Goal: Information Seeking & Learning: Learn about a topic

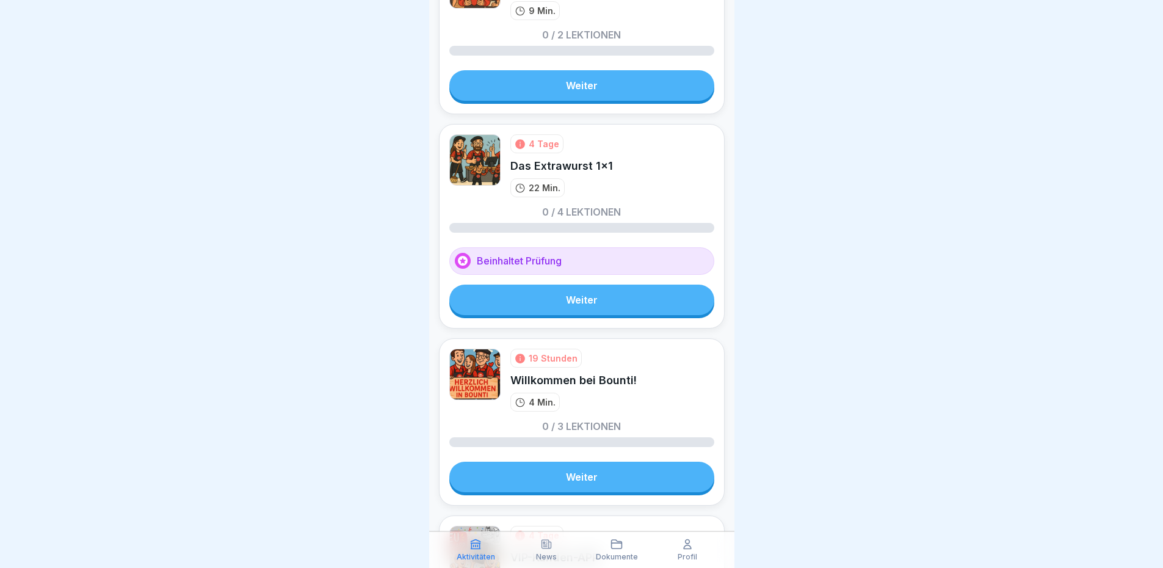
scroll to position [427, 0]
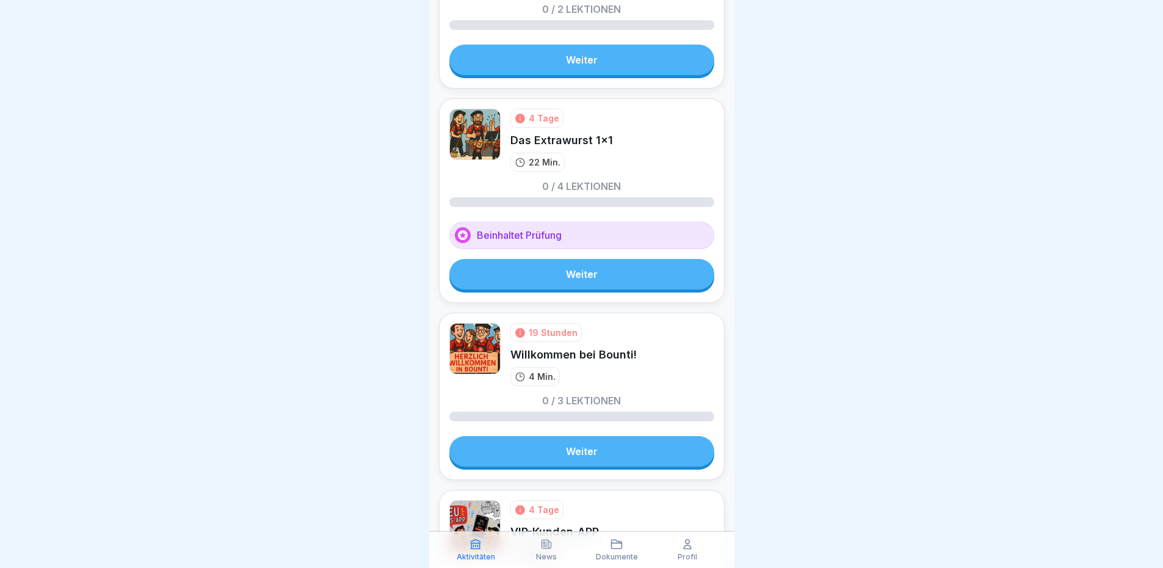
click at [597, 451] on link "Weiter" at bounding box center [581, 451] width 265 height 31
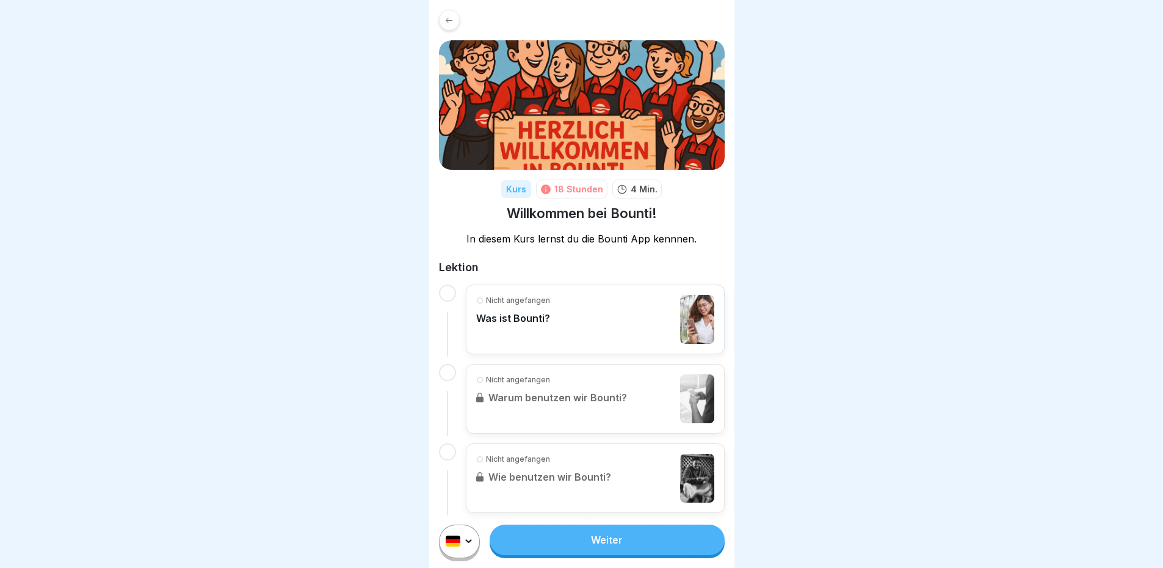
click at [545, 332] on div "Nicht angefangen Was ist Bounti?" at bounding box center [513, 319] width 74 height 49
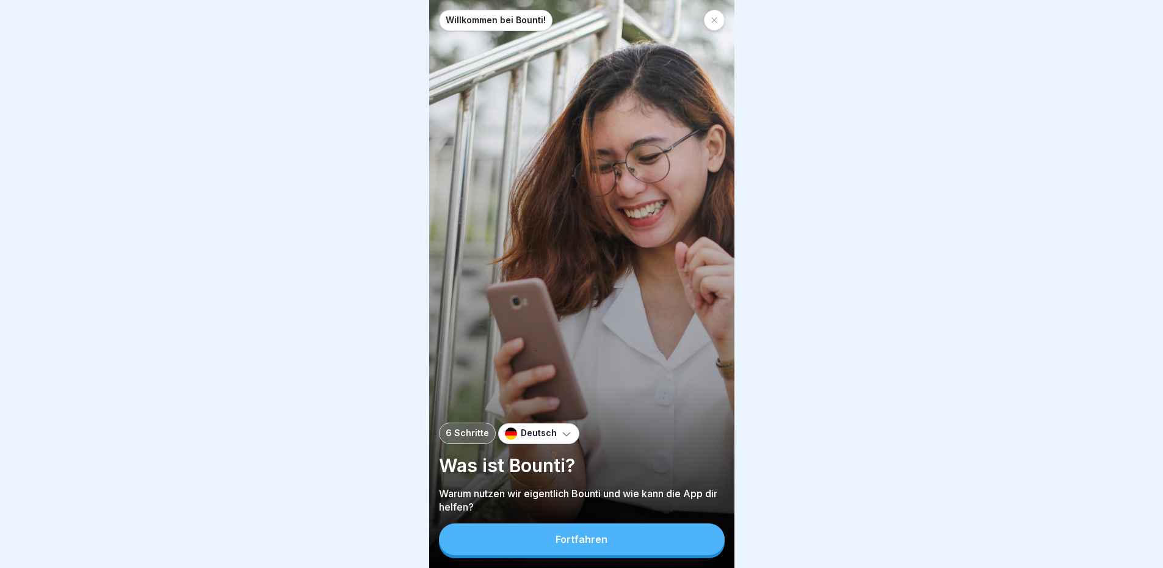
click at [628, 540] on button "Fortfahren" at bounding box center [582, 539] width 286 height 32
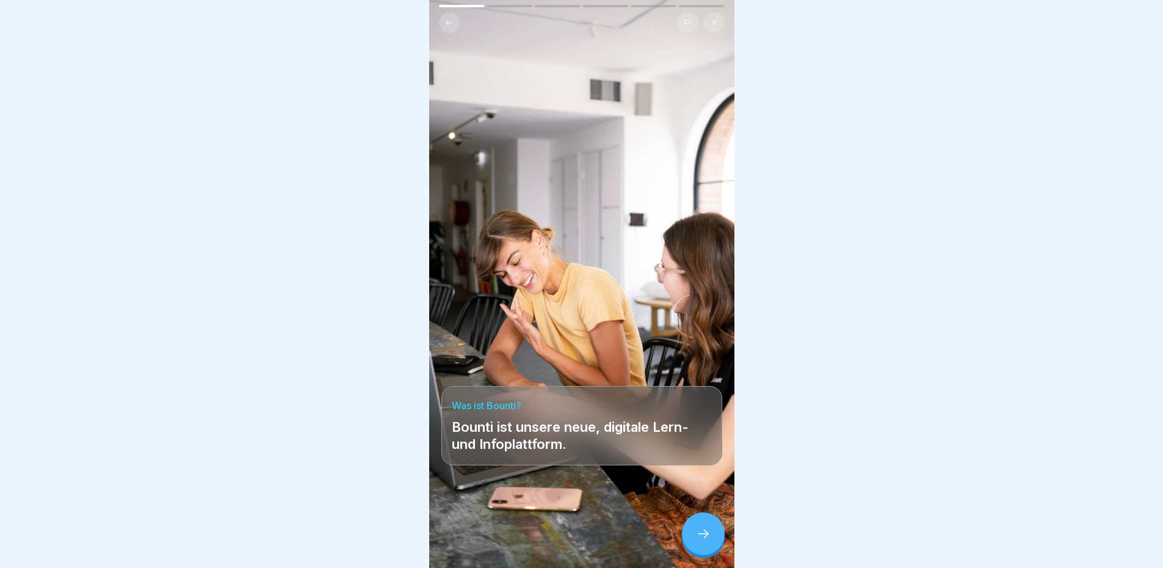
click at [697, 541] on icon at bounding box center [703, 533] width 15 height 15
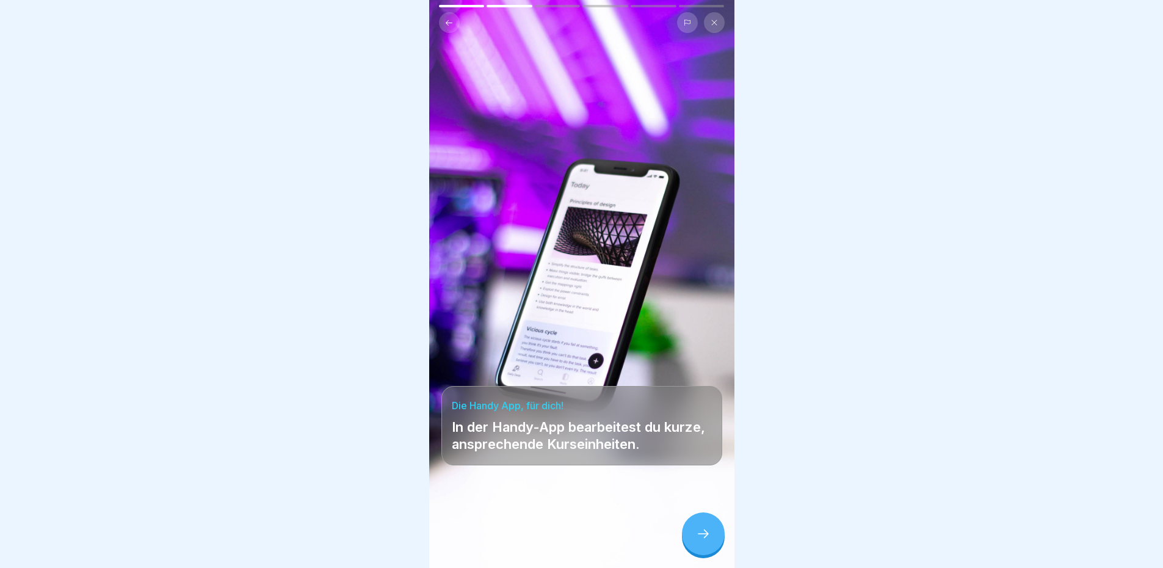
click at [697, 541] on icon at bounding box center [703, 533] width 15 height 15
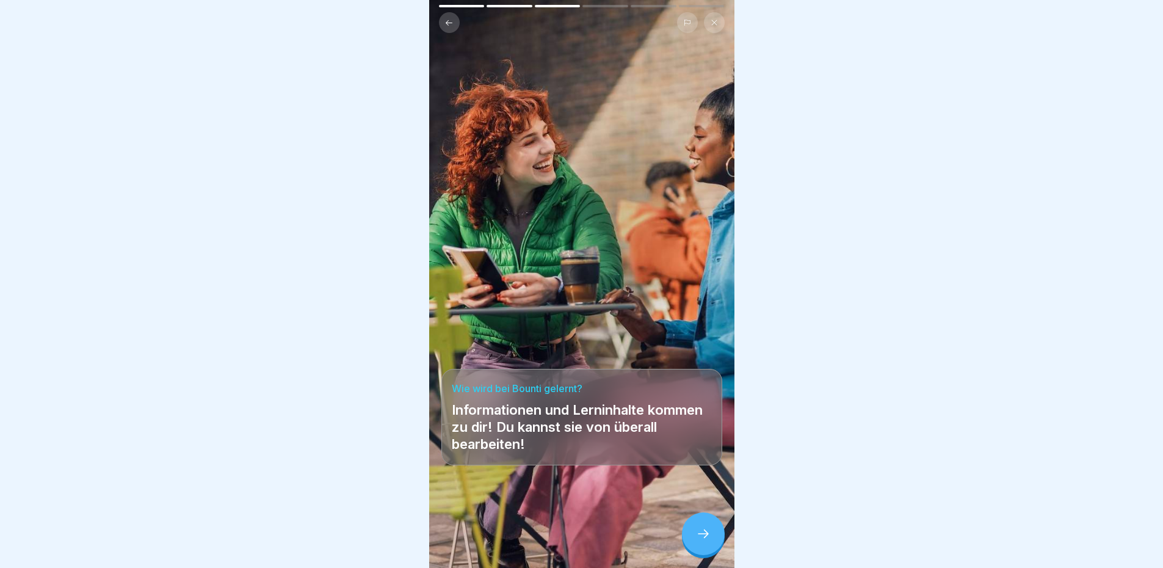
click at [697, 541] on icon at bounding box center [703, 533] width 15 height 15
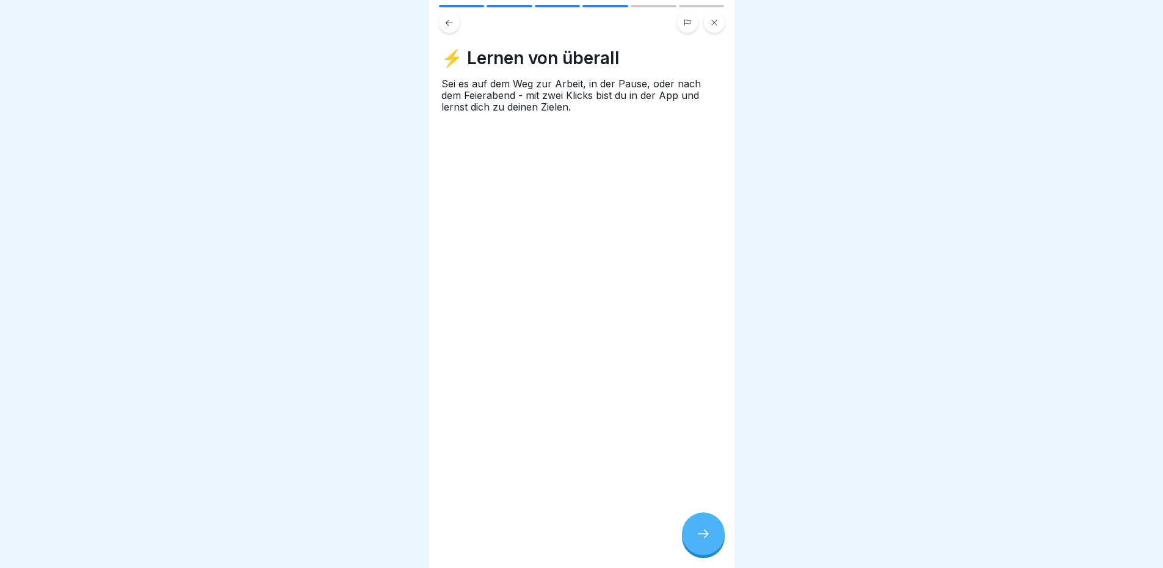
click at [697, 541] on icon at bounding box center [703, 533] width 15 height 15
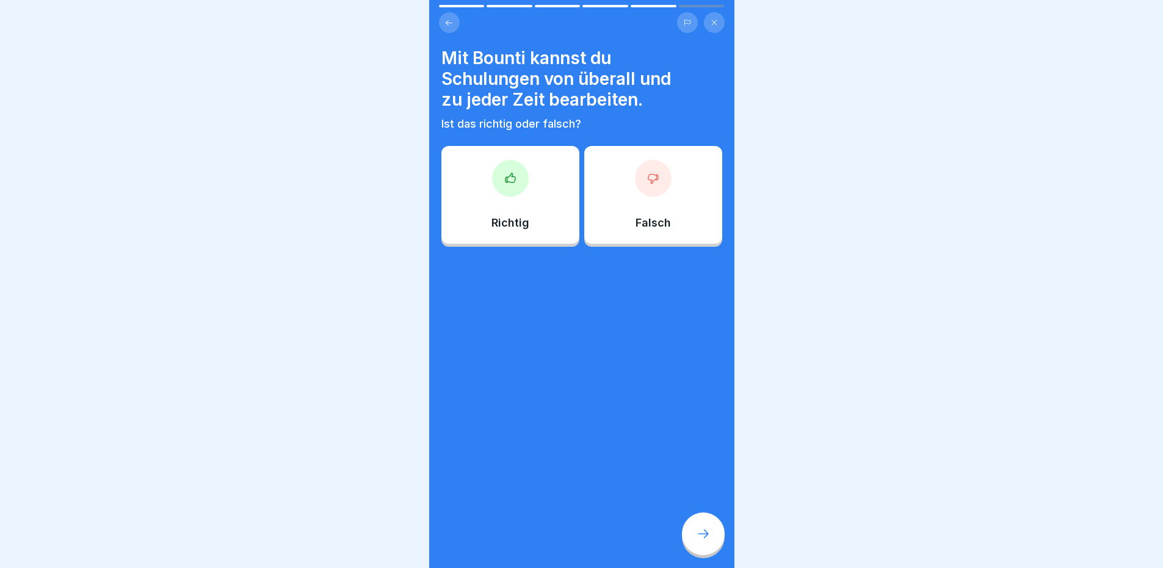
click at [538, 238] on div "Richtig" at bounding box center [511, 195] width 138 height 98
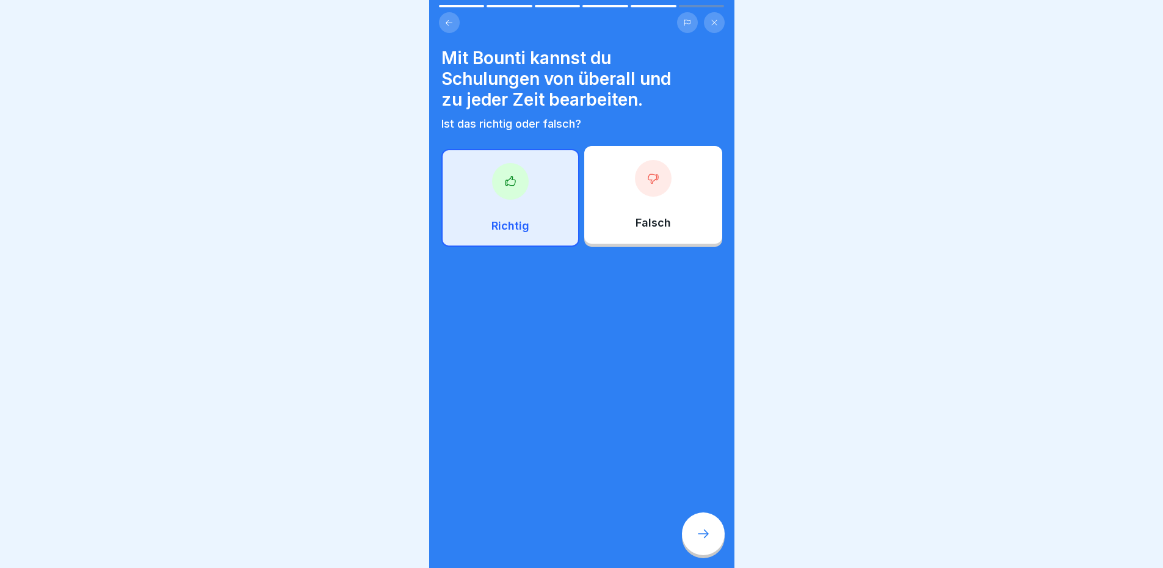
click at [718, 550] on div at bounding box center [703, 533] width 43 height 43
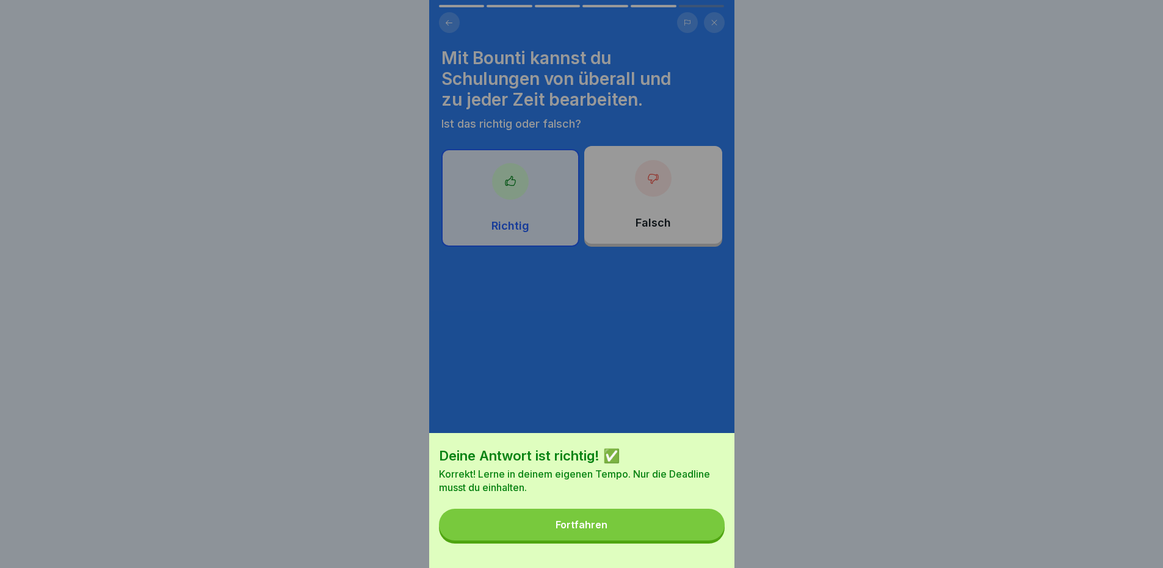
click at [655, 534] on button "Fortfahren" at bounding box center [582, 525] width 286 height 32
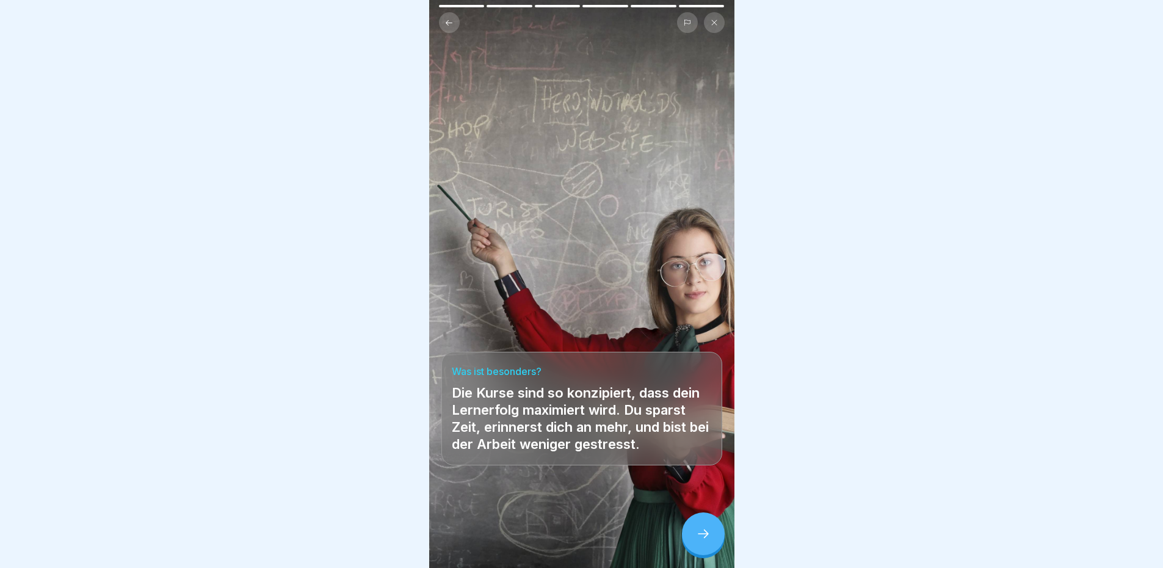
click at [697, 541] on icon at bounding box center [703, 533] width 15 height 15
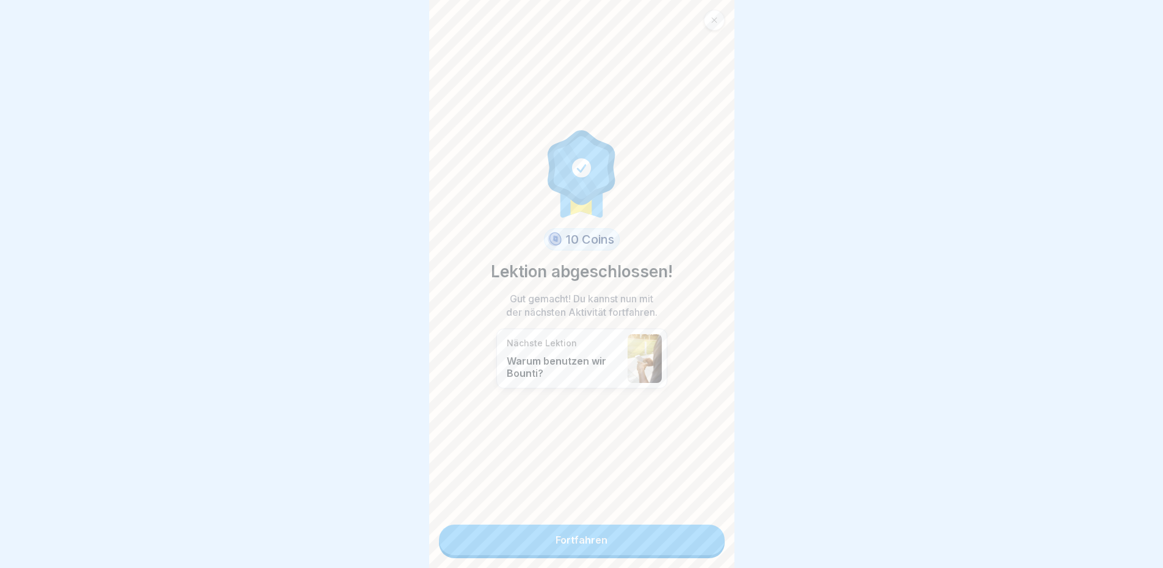
click at [642, 537] on link "Fortfahren" at bounding box center [582, 540] width 286 height 31
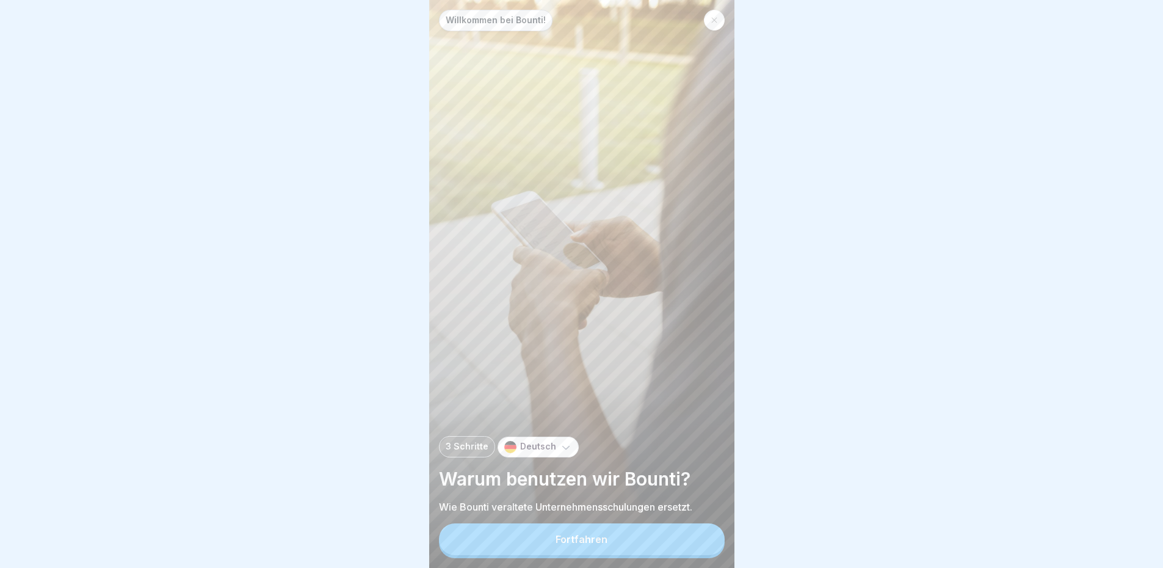
click at [629, 540] on button "Fortfahren" at bounding box center [582, 539] width 286 height 32
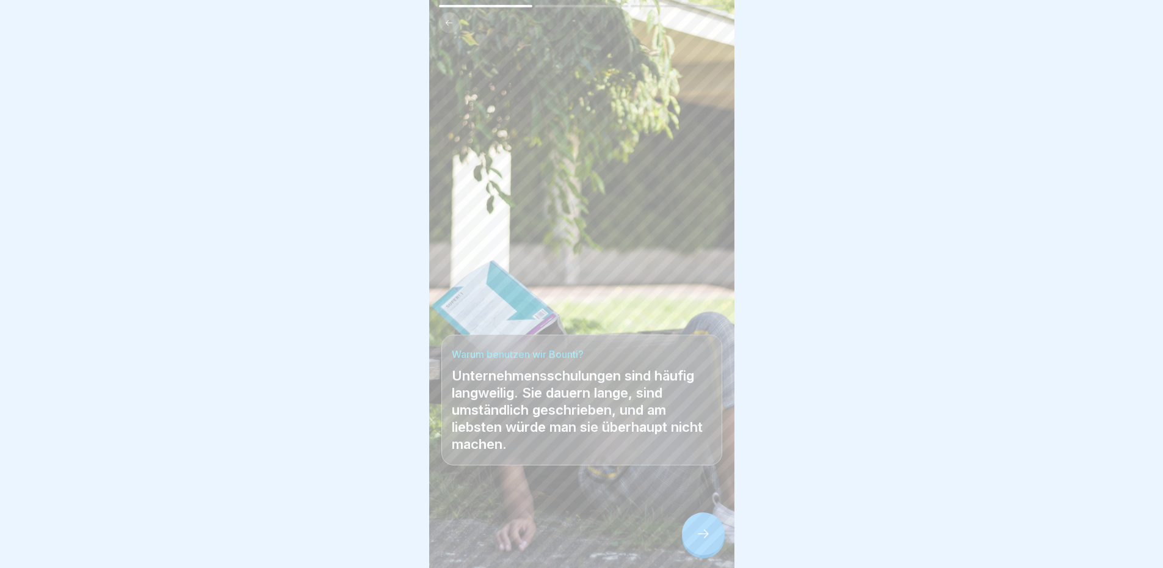
click at [690, 548] on div at bounding box center [703, 533] width 43 height 43
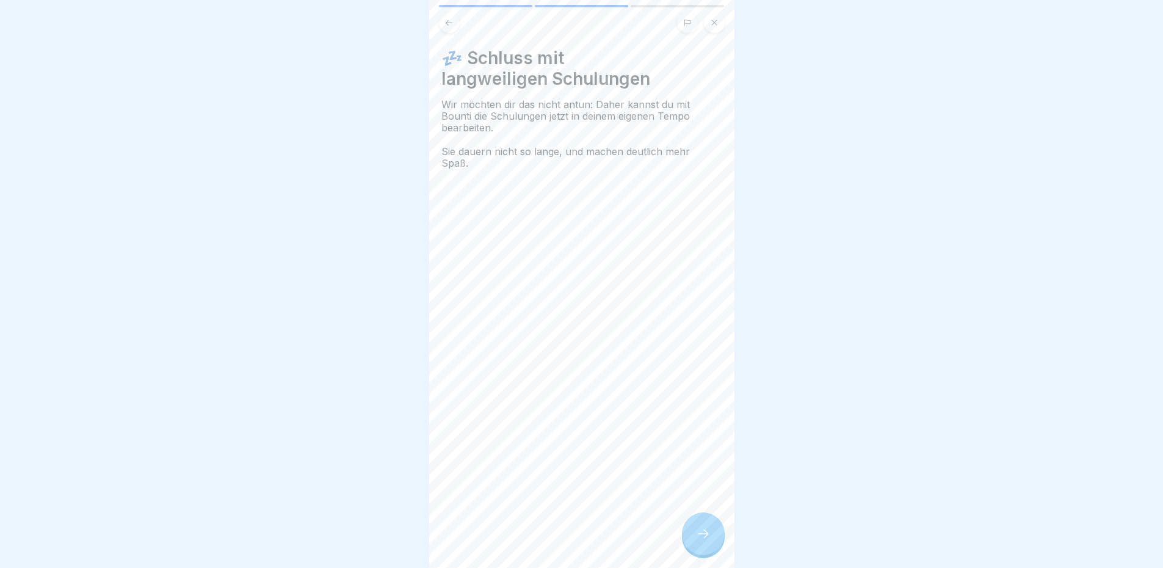
click at [697, 541] on icon at bounding box center [703, 533] width 15 height 15
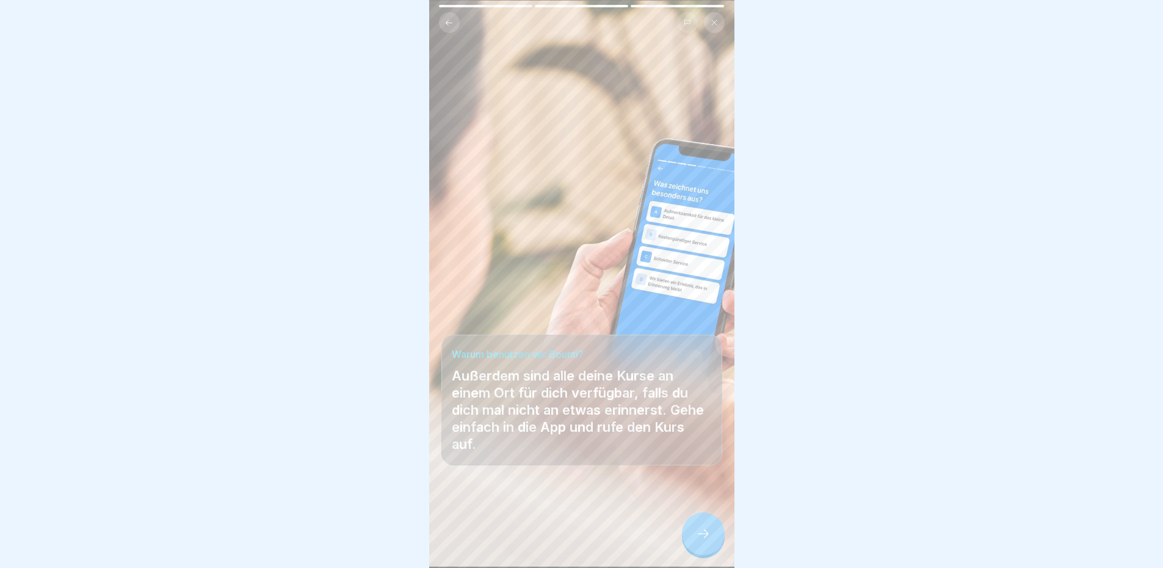
click at [697, 541] on icon at bounding box center [703, 533] width 15 height 15
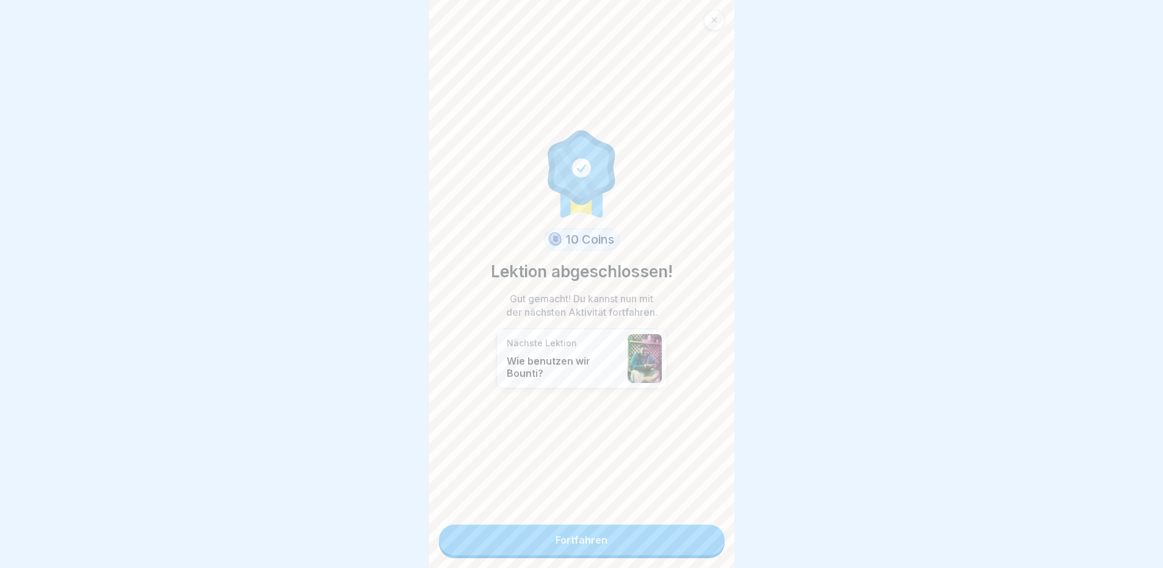
click at [619, 533] on link "Fortfahren" at bounding box center [582, 540] width 286 height 31
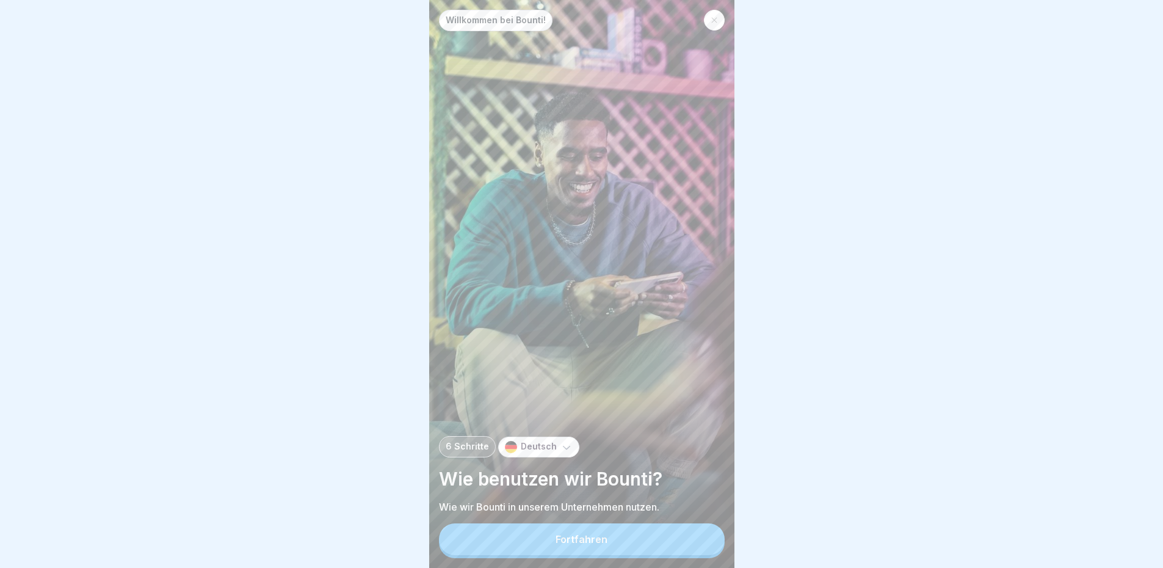
click at [616, 534] on div "Fortfahren" at bounding box center [582, 540] width 286 height 35
click at [610, 541] on button "Fortfahren" at bounding box center [582, 539] width 286 height 32
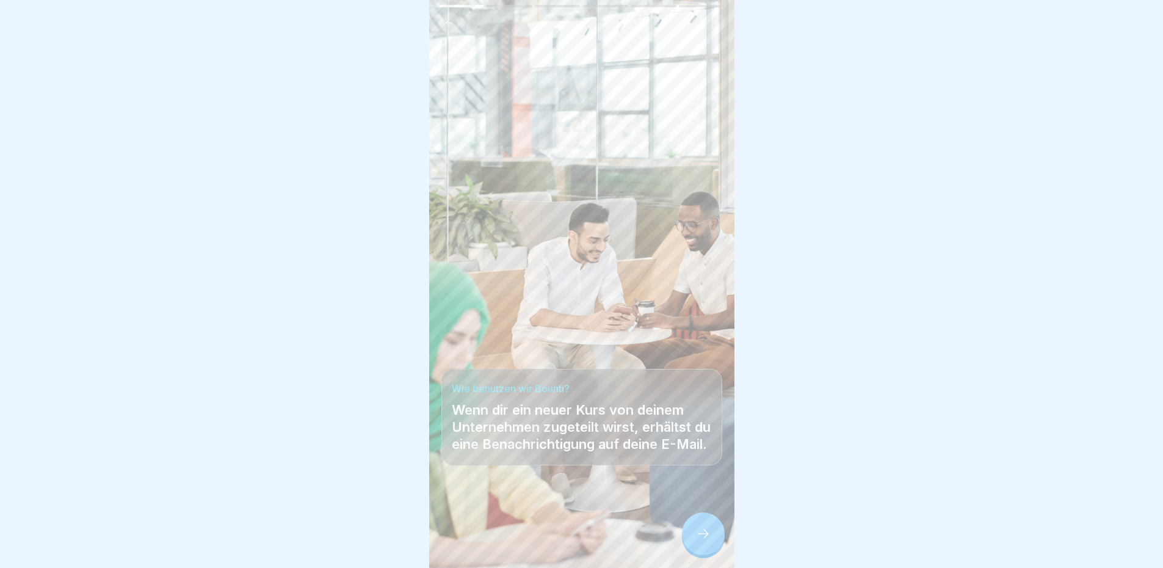
click at [702, 540] on icon at bounding box center [703, 533] width 15 height 15
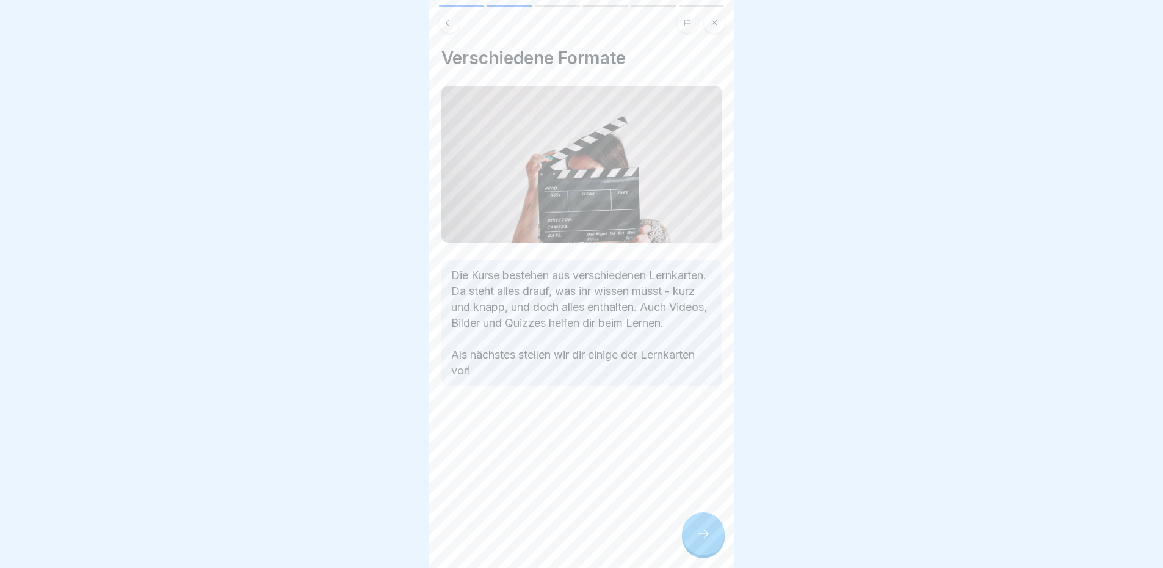
click at [702, 540] on icon at bounding box center [703, 533] width 15 height 15
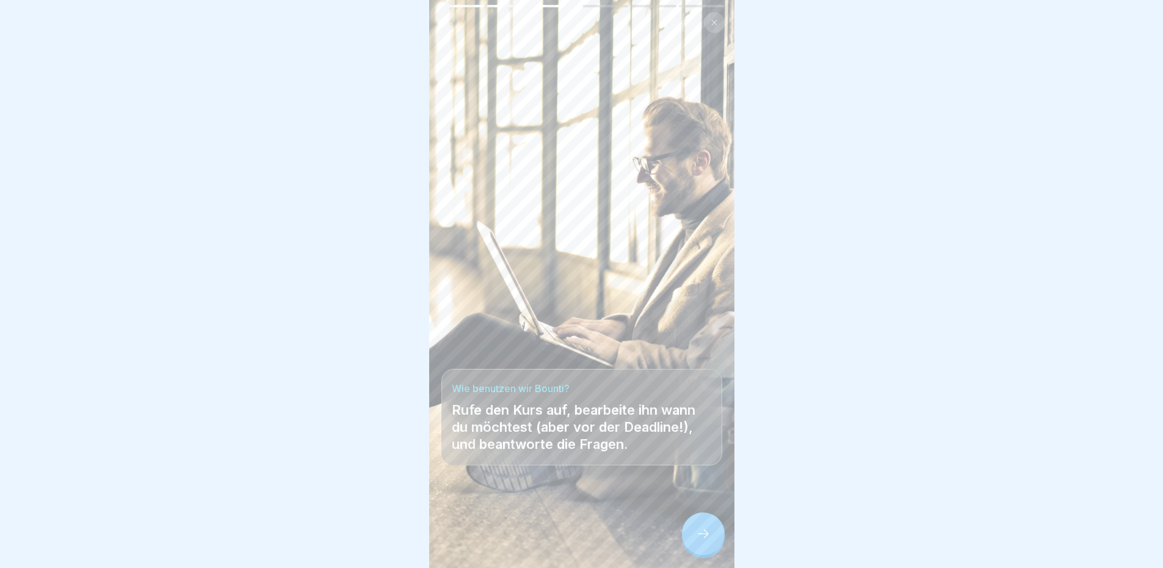
click at [702, 540] on icon at bounding box center [703, 533] width 15 height 15
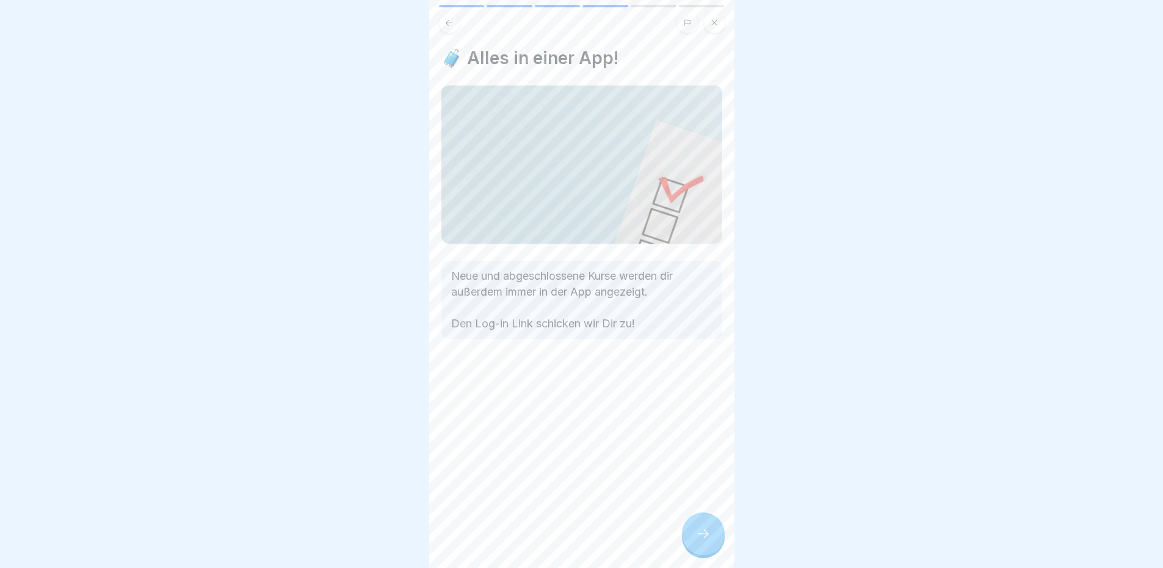
click at [702, 540] on icon at bounding box center [703, 533] width 15 height 15
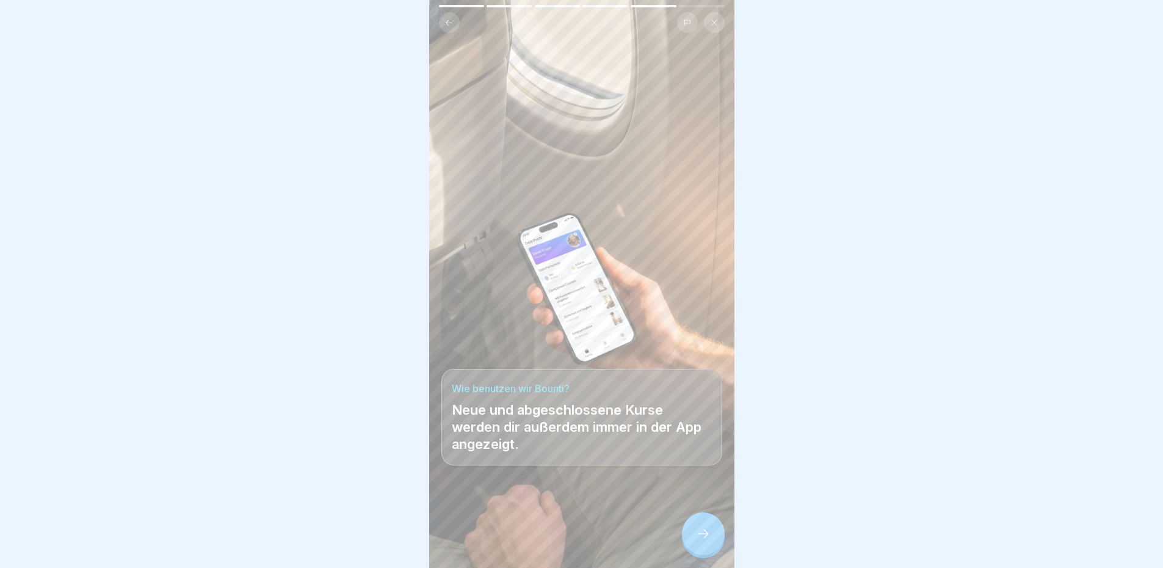
click at [702, 540] on icon at bounding box center [703, 533] width 15 height 15
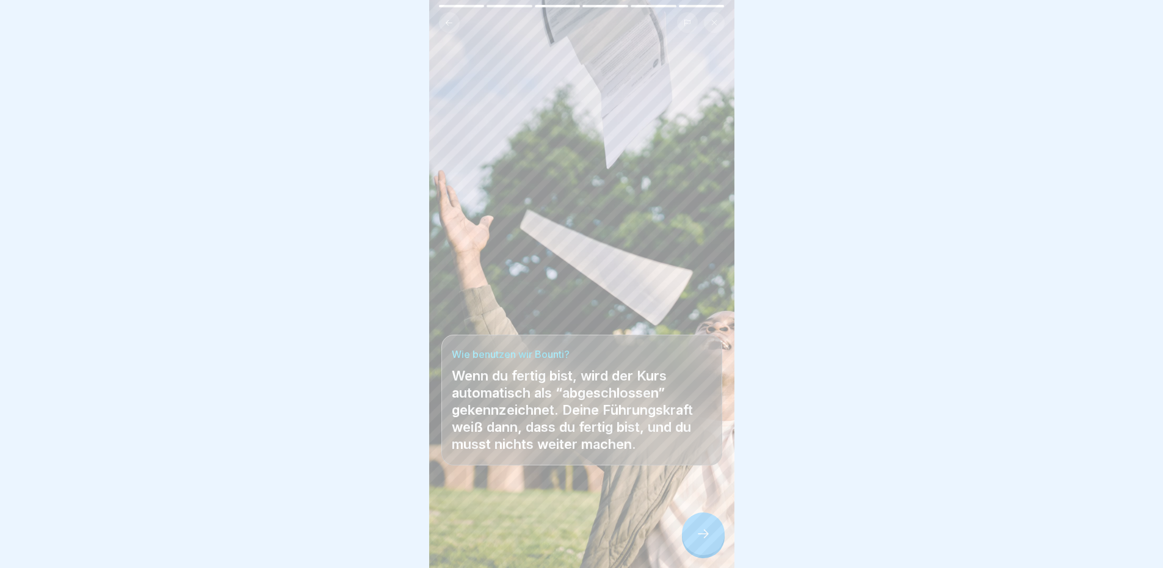
click at [702, 540] on icon at bounding box center [703, 533] width 15 height 15
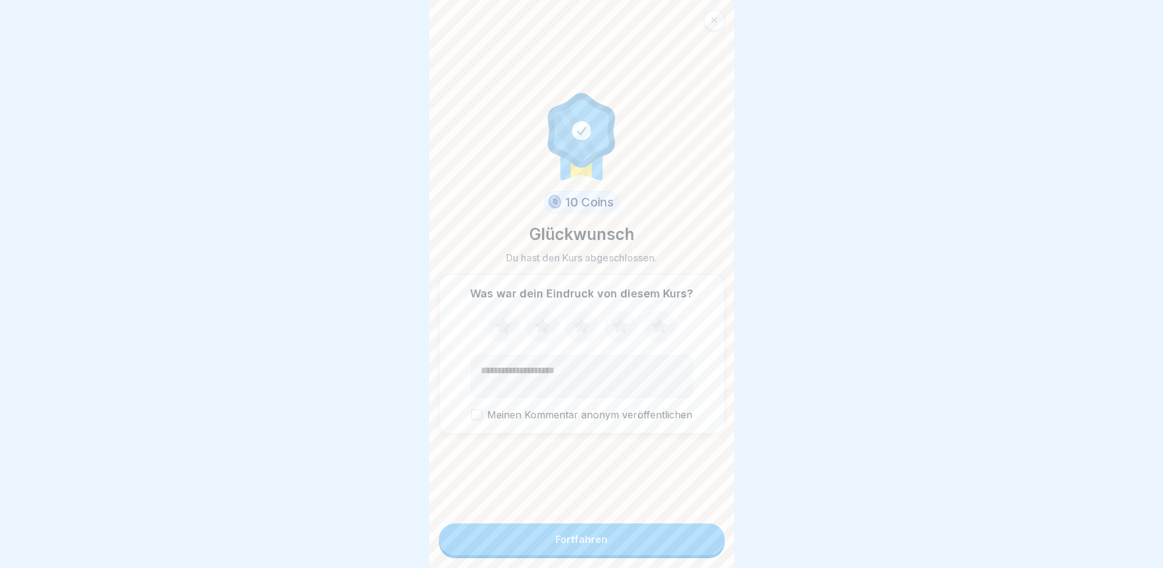
click at [661, 551] on button "Fortfahren" at bounding box center [582, 539] width 286 height 32
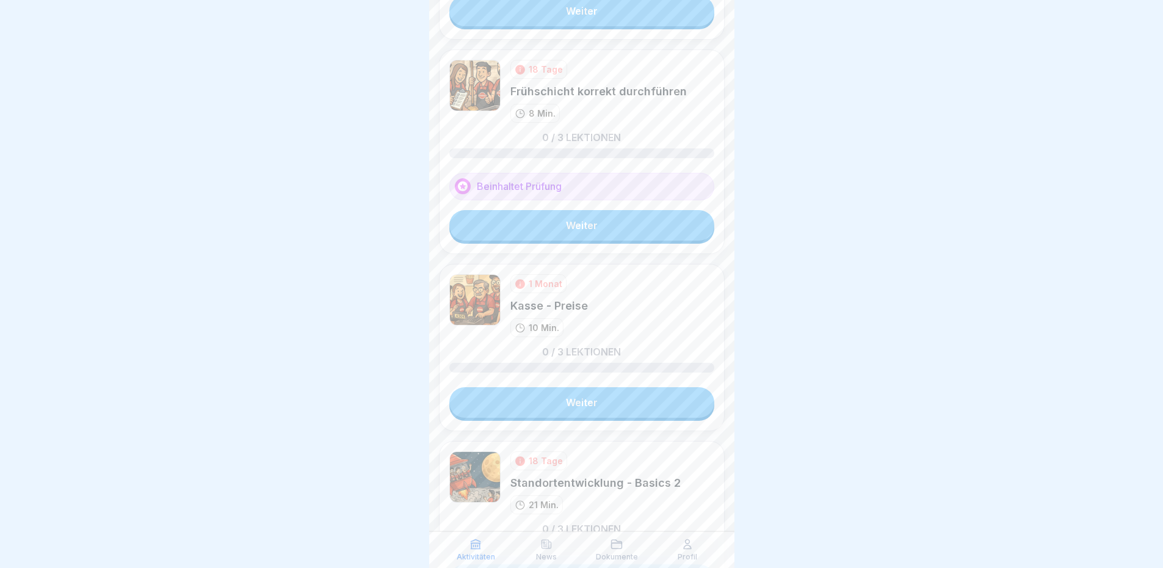
scroll to position [1099, 0]
click at [605, 388] on link "Weiter" at bounding box center [581, 400] width 265 height 31
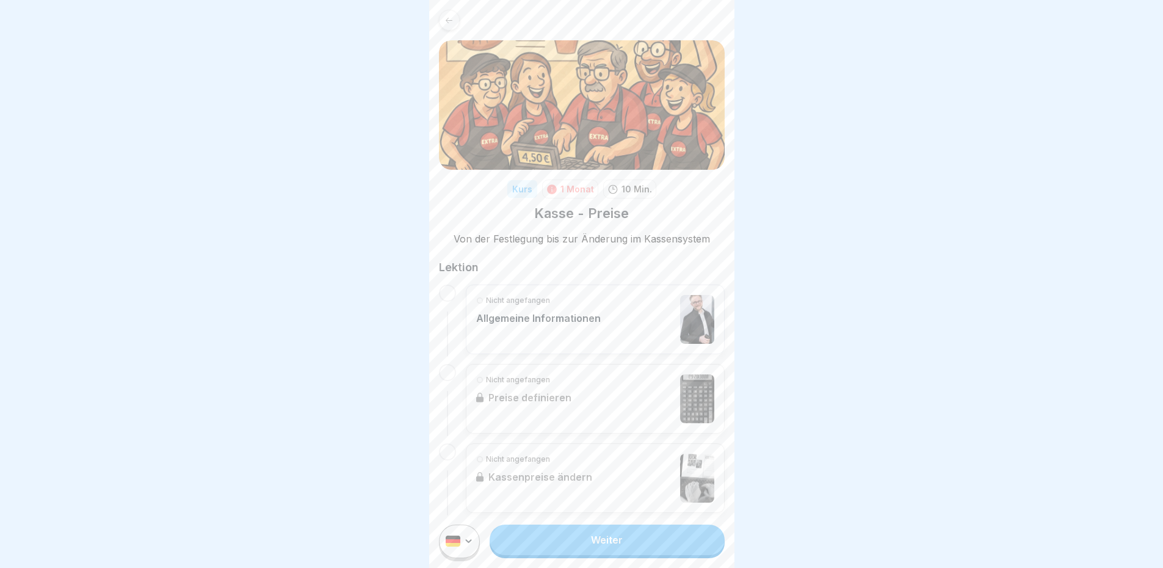
click at [605, 345] on div "Nicht angefangen Allgemeine Informationen" at bounding box center [595, 320] width 259 height 70
click at [627, 553] on link "Weiter" at bounding box center [607, 540] width 235 height 31
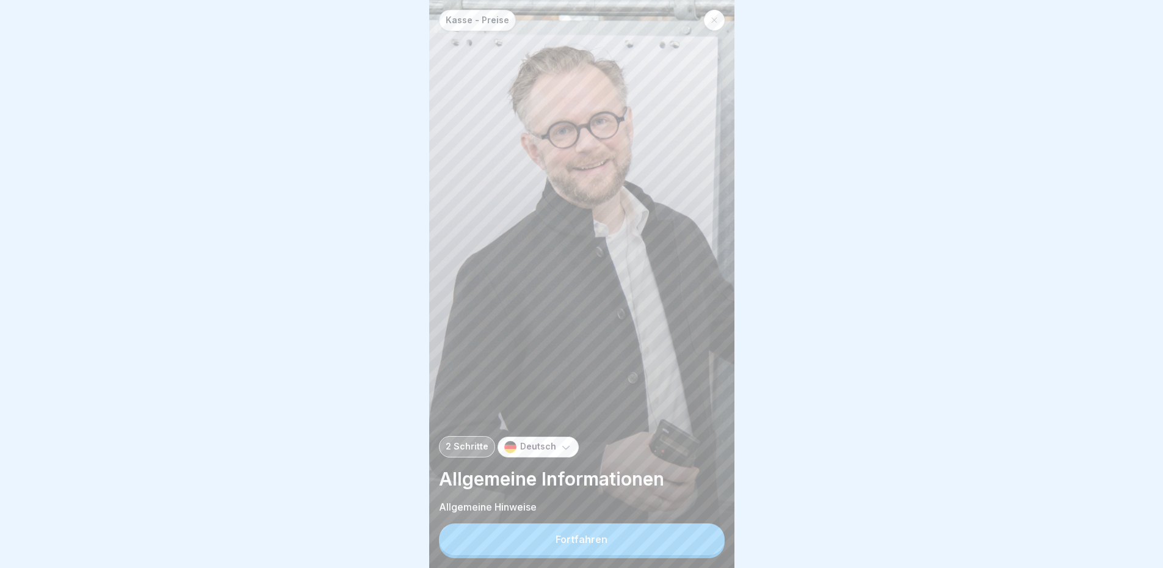
click at [627, 549] on button "Fortfahren" at bounding box center [582, 539] width 286 height 32
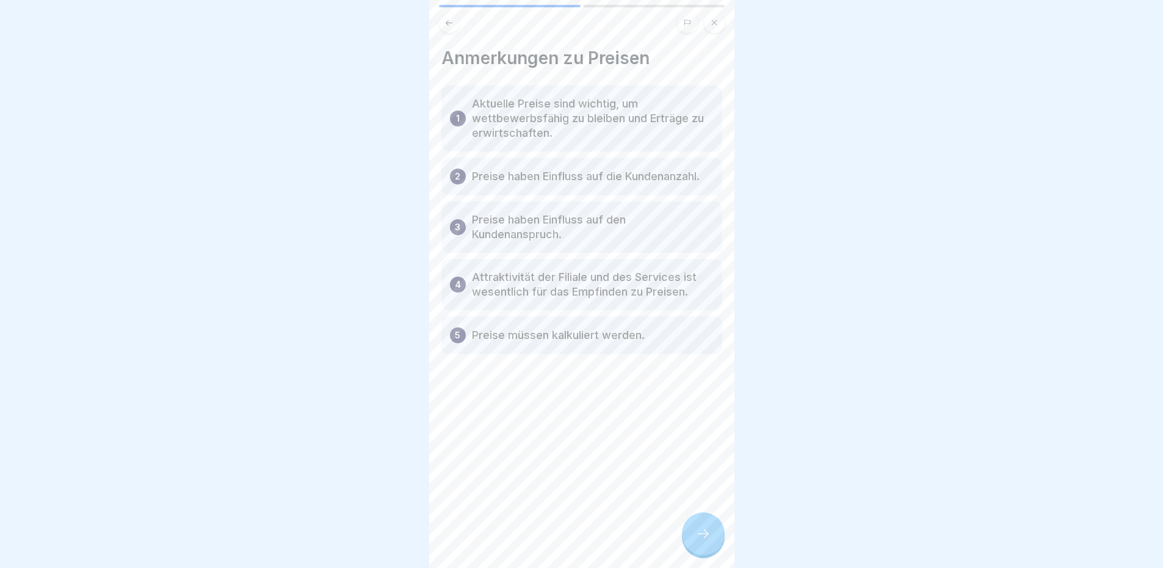
click at [720, 553] on div at bounding box center [703, 533] width 43 height 43
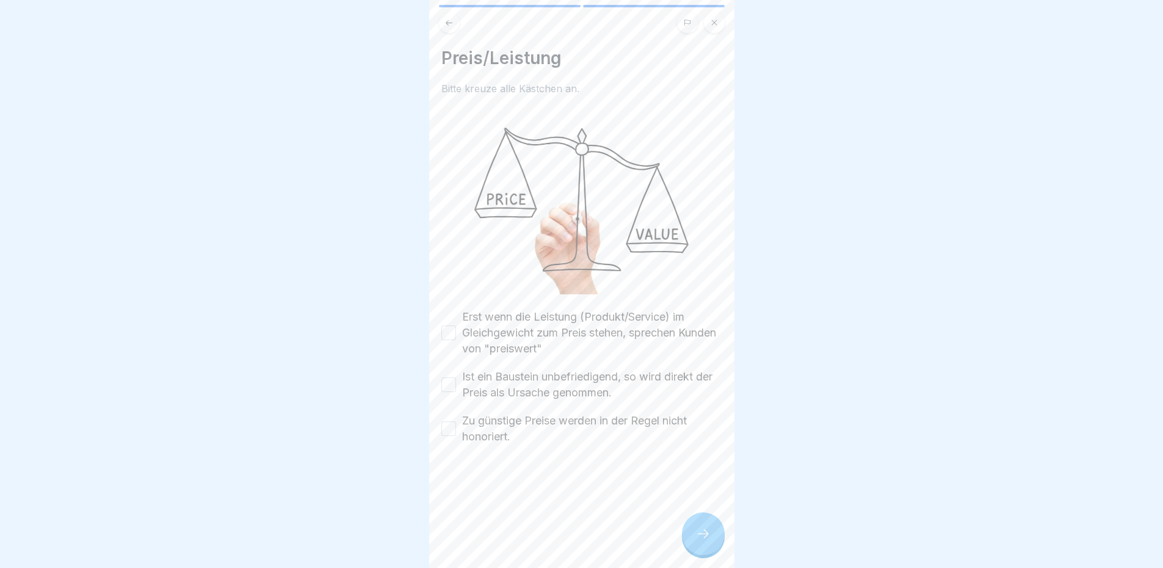
click at [448, 327] on button "Erst wenn die Leistung (Produkt/Service) im Gleichgewicht zum Preis stehen, spr…" at bounding box center [449, 332] width 15 height 15
click at [448, 421] on button "Zu günstige Preise werden in der Regel nicht honoriert." at bounding box center [449, 428] width 15 height 15
click at [453, 379] on button "Ist ein Baustein unbefriedigend, so wird direkt der Preis als Ursache genommen." at bounding box center [449, 384] width 15 height 15
click at [700, 538] on icon at bounding box center [703, 533] width 15 height 15
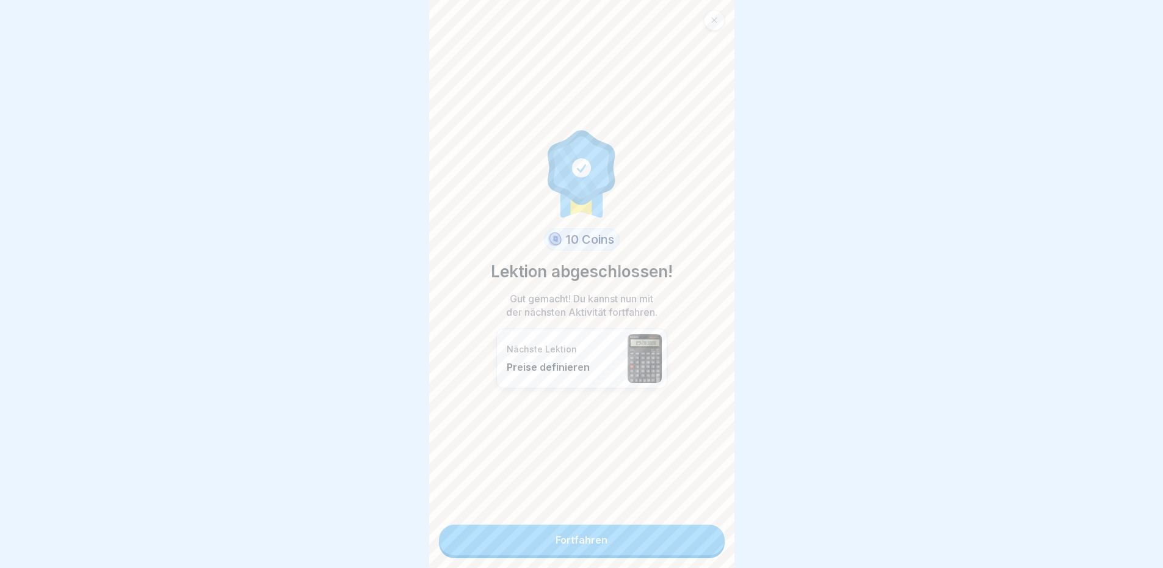
click at [661, 545] on link "Fortfahren" at bounding box center [582, 540] width 286 height 31
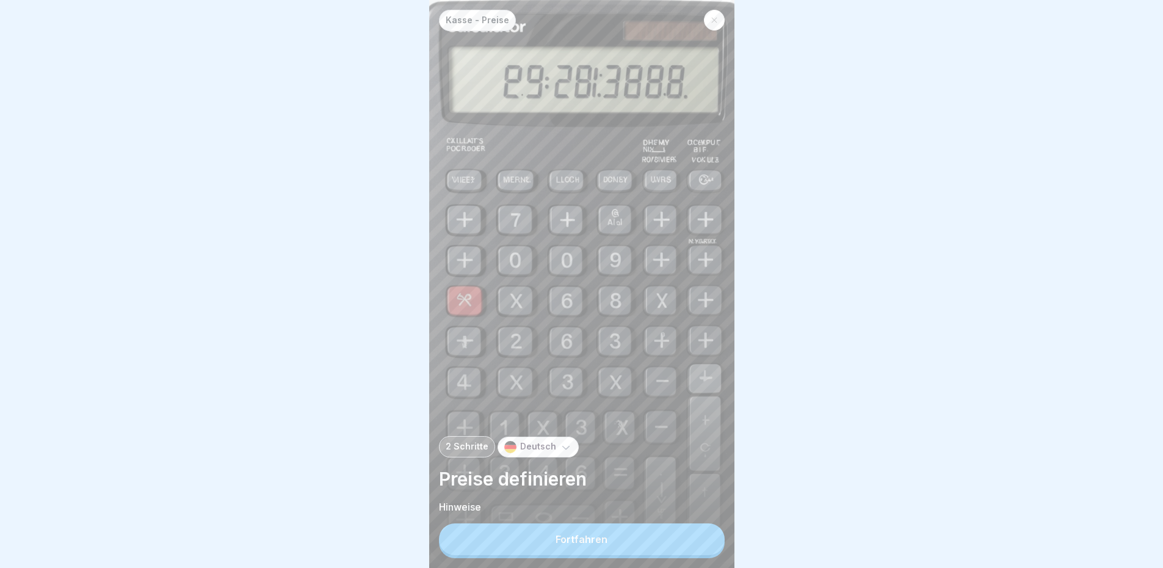
click at [661, 545] on button "Fortfahren" at bounding box center [582, 539] width 286 height 32
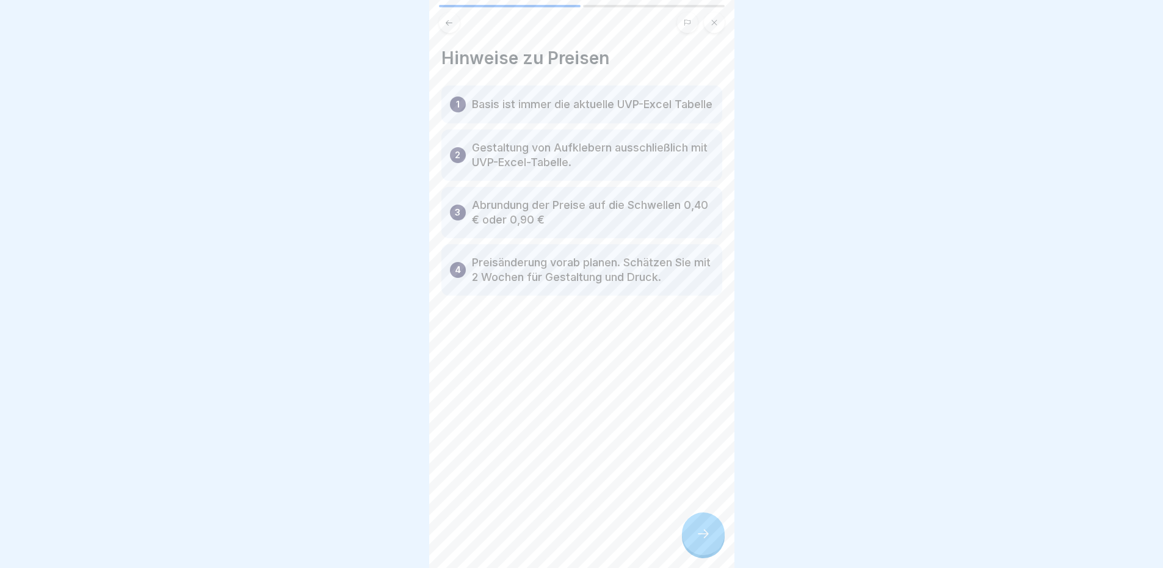
click at [708, 539] on icon at bounding box center [703, 533] width 15 height 15
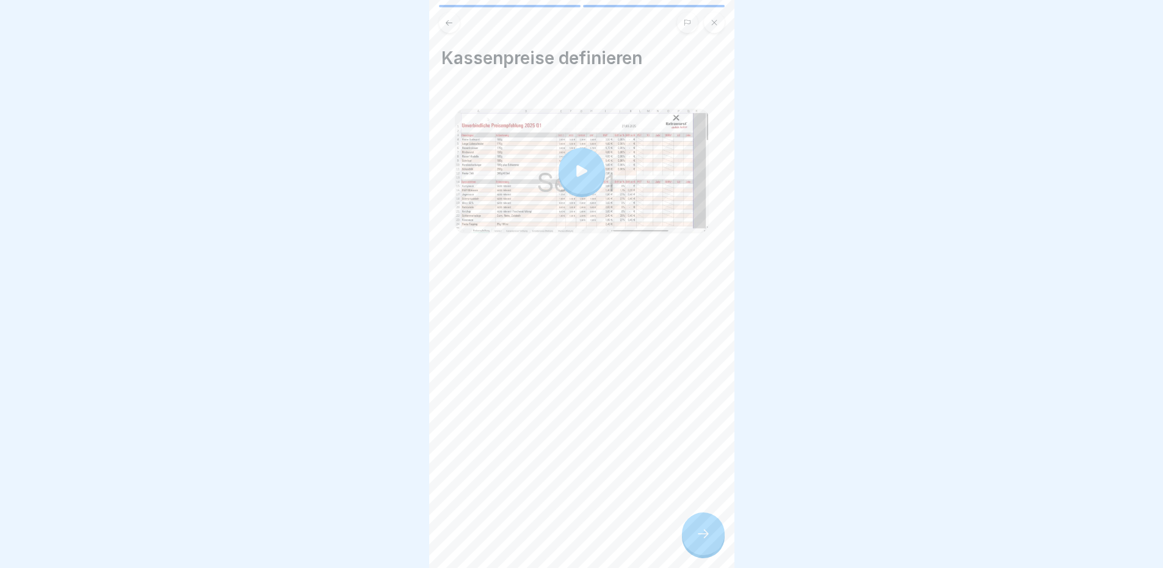
click at [709, 536] on div at bounding box center [703, 533] width 43 height 43
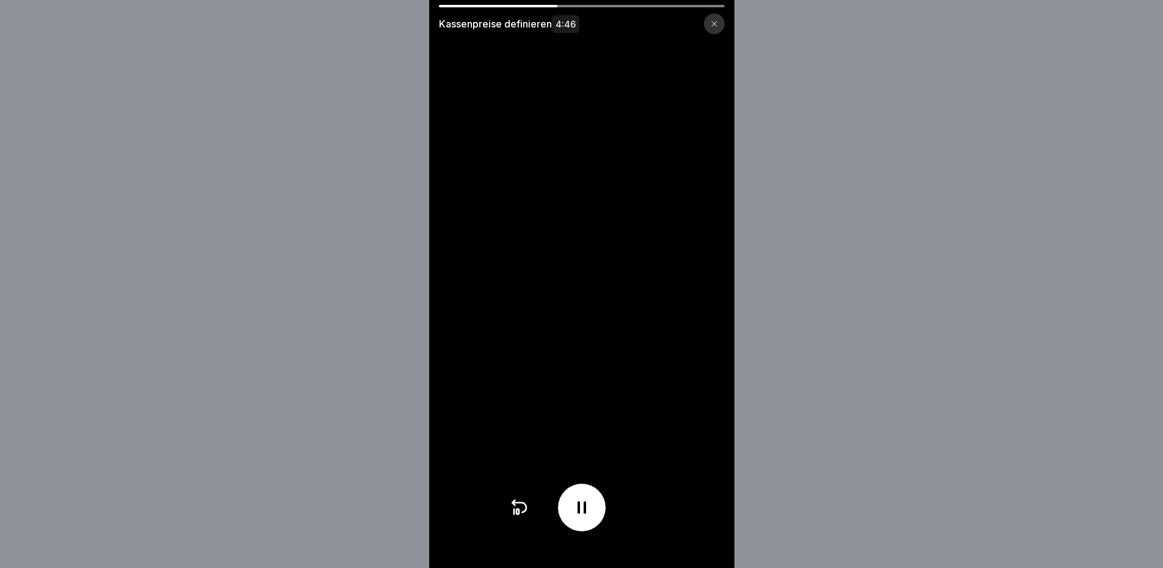
click at [655, 7] on div at bounding box center [582, 6] width 286 height 2
drag, startPoint x: 561, startPoint y: 7, endPoint x: 607, endPoint y: 12, distance: 46.1
click at [607, 12] on div "Kassenpreise definieren 4:46" at bounding box center [581, 19] width 305 height 29
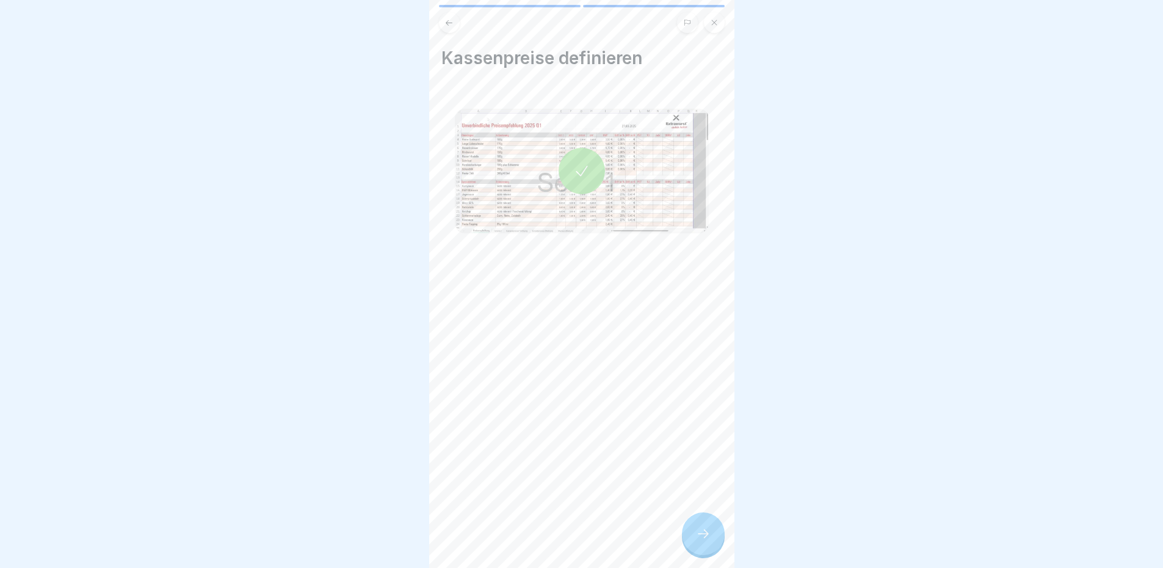
click at [687, 539] on div at bounding box center [703, 533] width 43 height 43
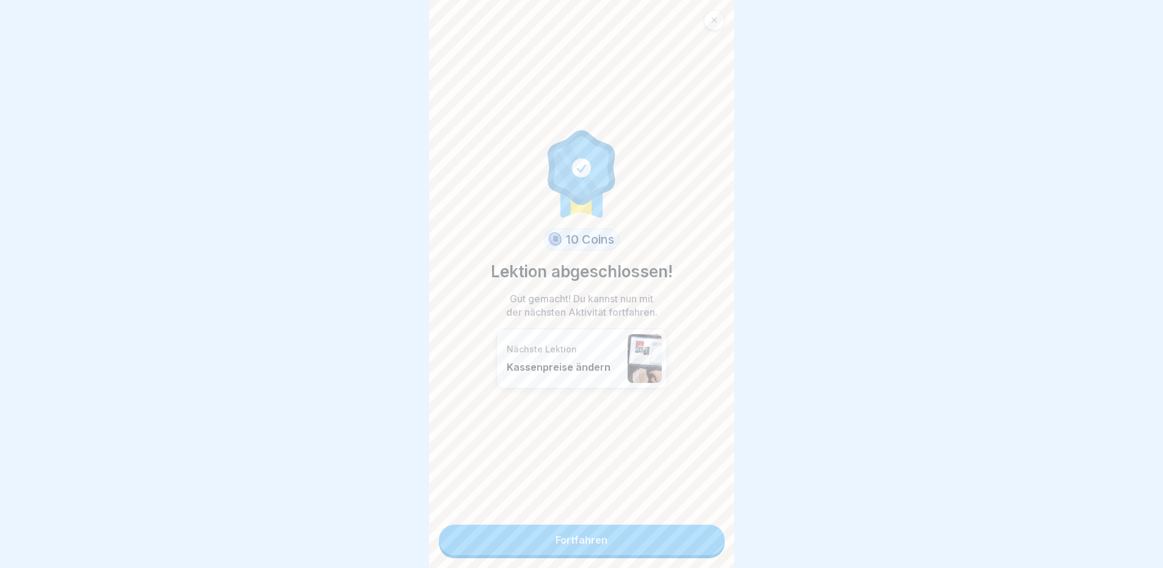
click at [656, 546] on link "Fortfahren" at bounding box center [582, 540] width 286 height 31
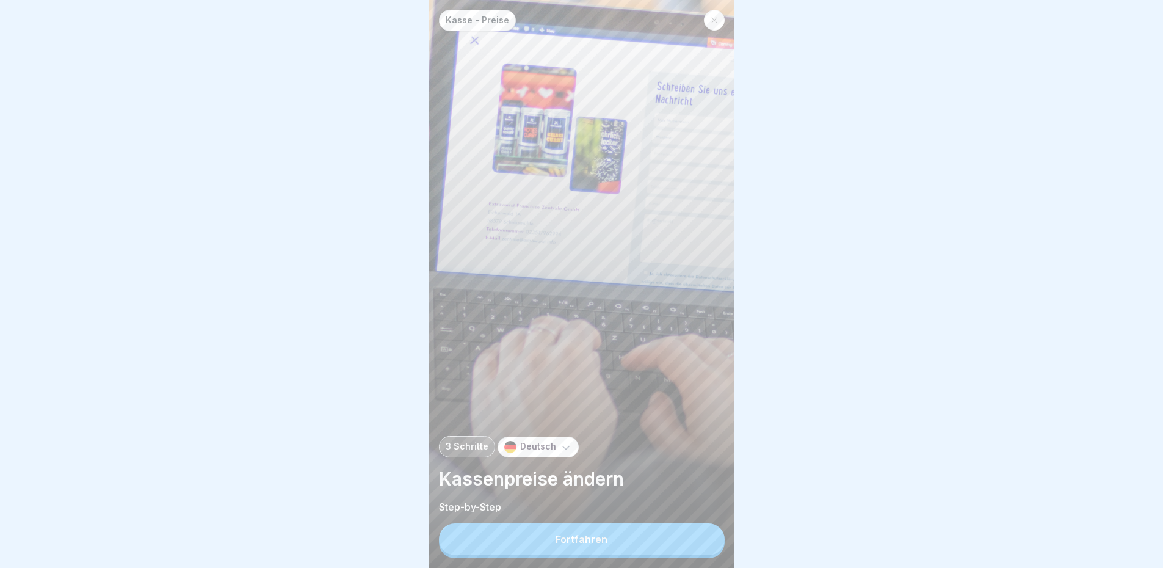
click at [653, 546] on button "Fortfahren" at bounding box center [582, 539] width 286 height 32
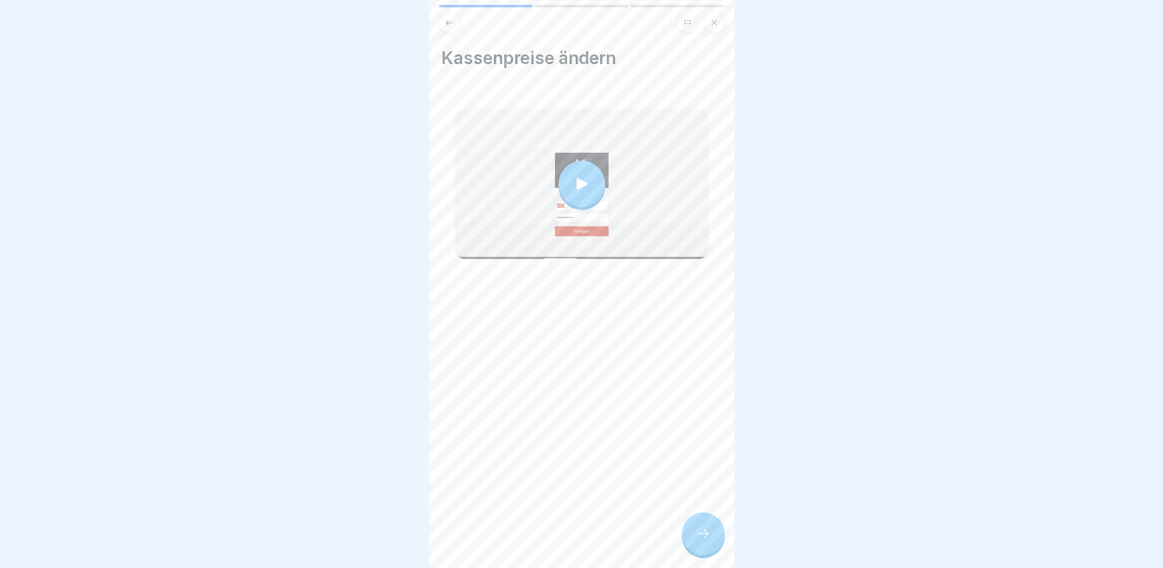
click at [700, 539] on icon at bounding box center [703, 533] width 15 height 15
click at [716, 541] on div at bounding box center [703, 533] width 43 height 43
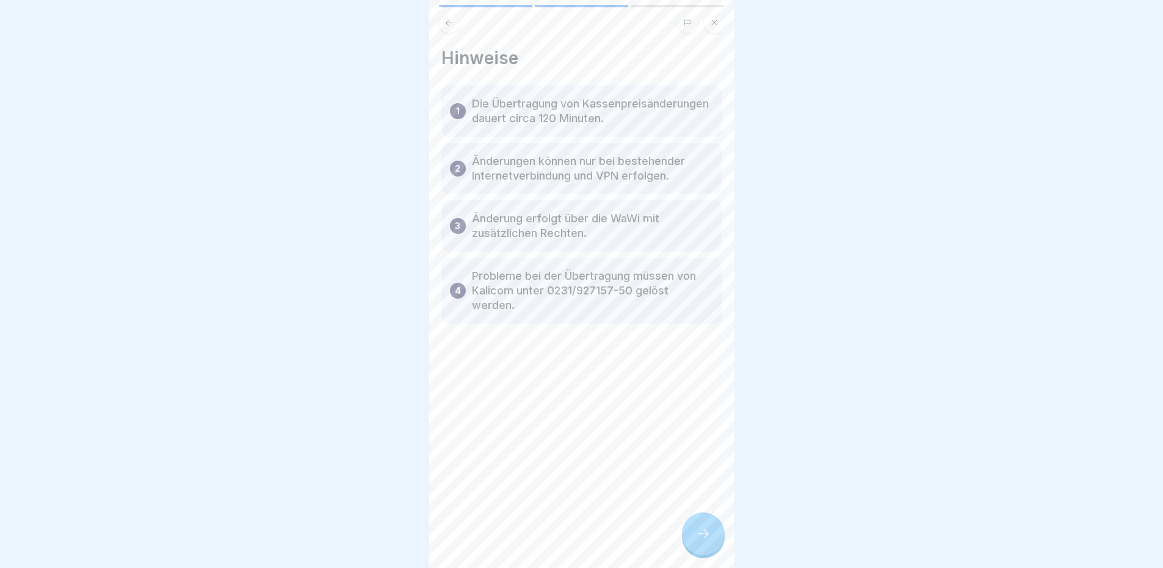
click at [716, 541] on div at bounding box center [703, 533] width 43 height 43
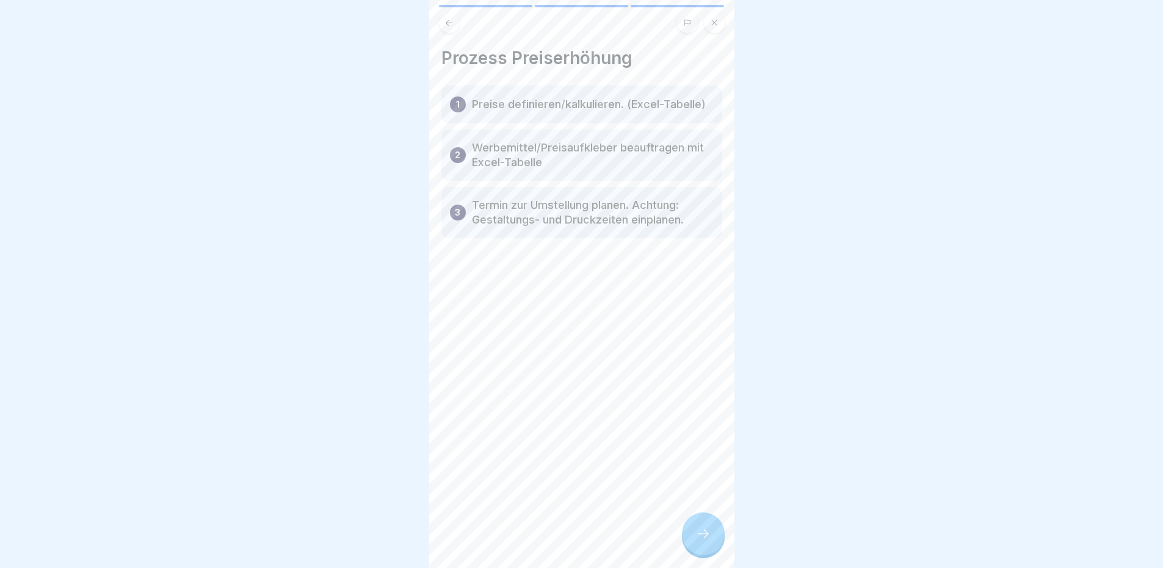
click at [716, 541] on div at bounding box center [703, 533] width 43 height 43
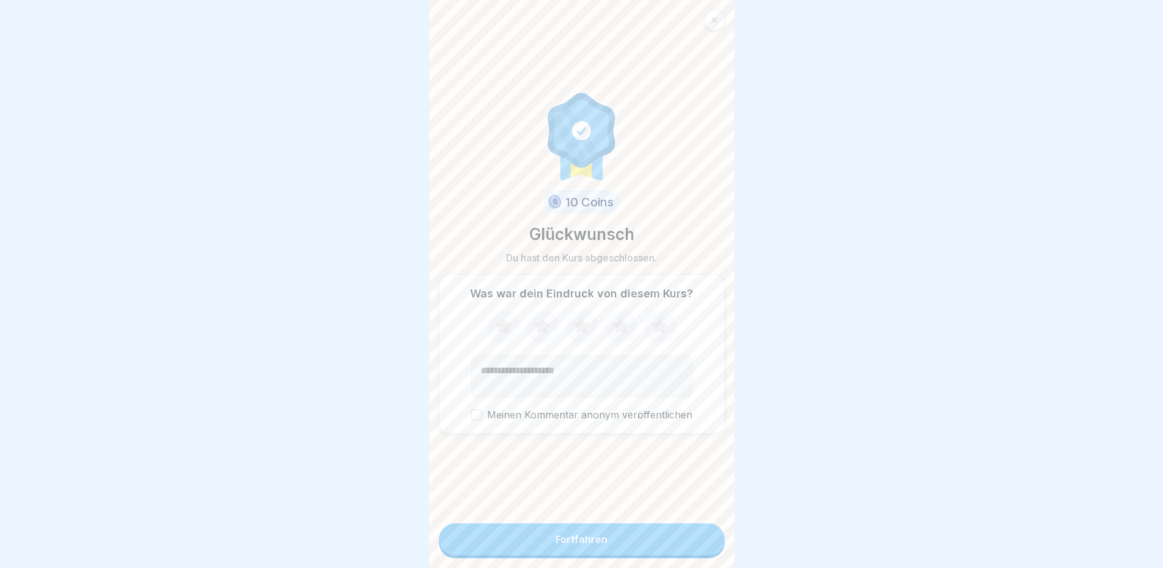
click at [654, 548] on button "Fortfahren" at bounding box center [582, 539] width 286 height 32
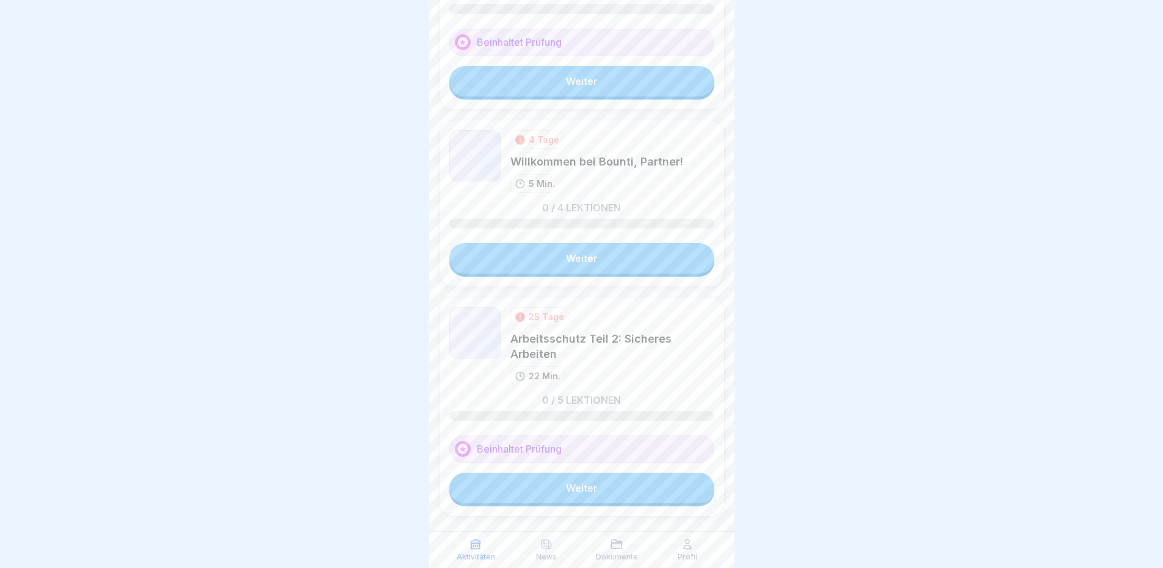
scroll to position [3591, 0]
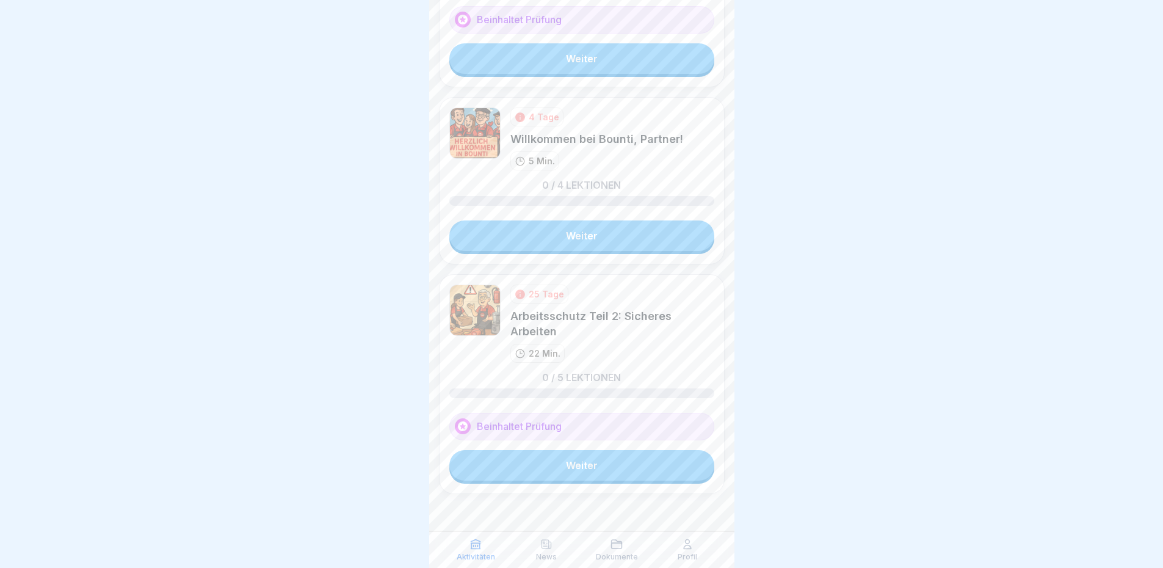
click at [580, 241] on link "Weiter" at bounding box center [581, 235] width 265 height 31
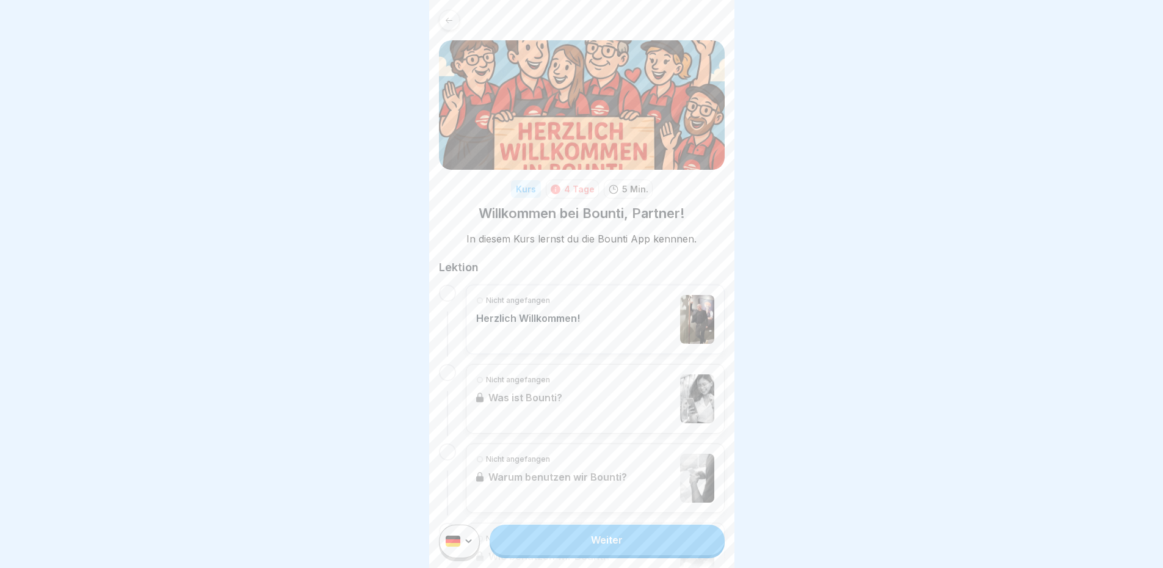
click at [642, 554] on link "Weiter" at bounding box center [607, 540] width 235 height 31
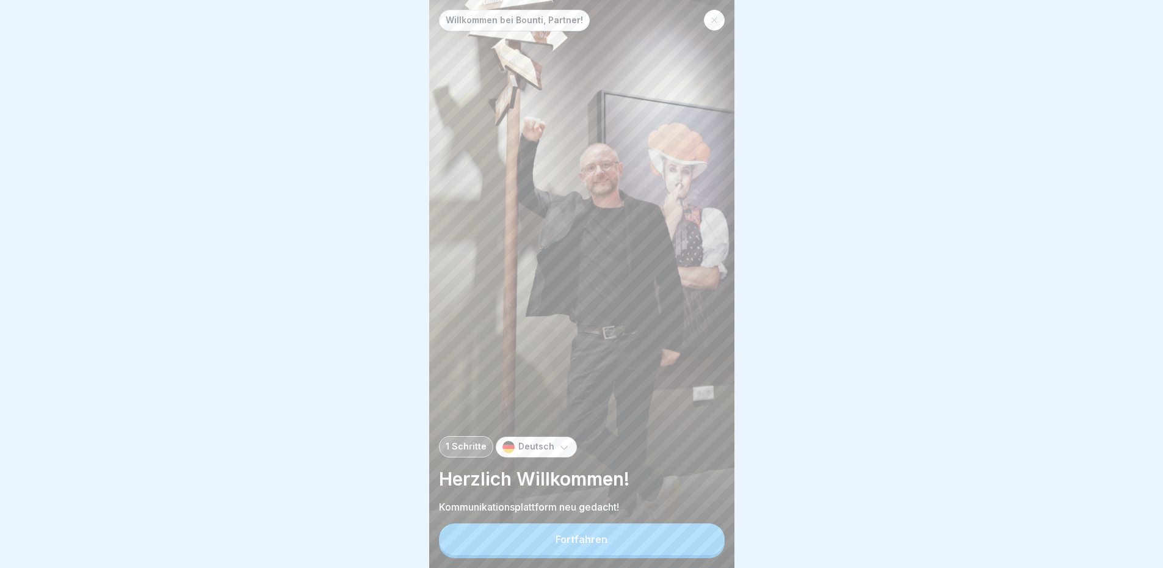
click at [645, 537] on button "Fortfahren" at bounding box center [582, 539] width 286 height 32
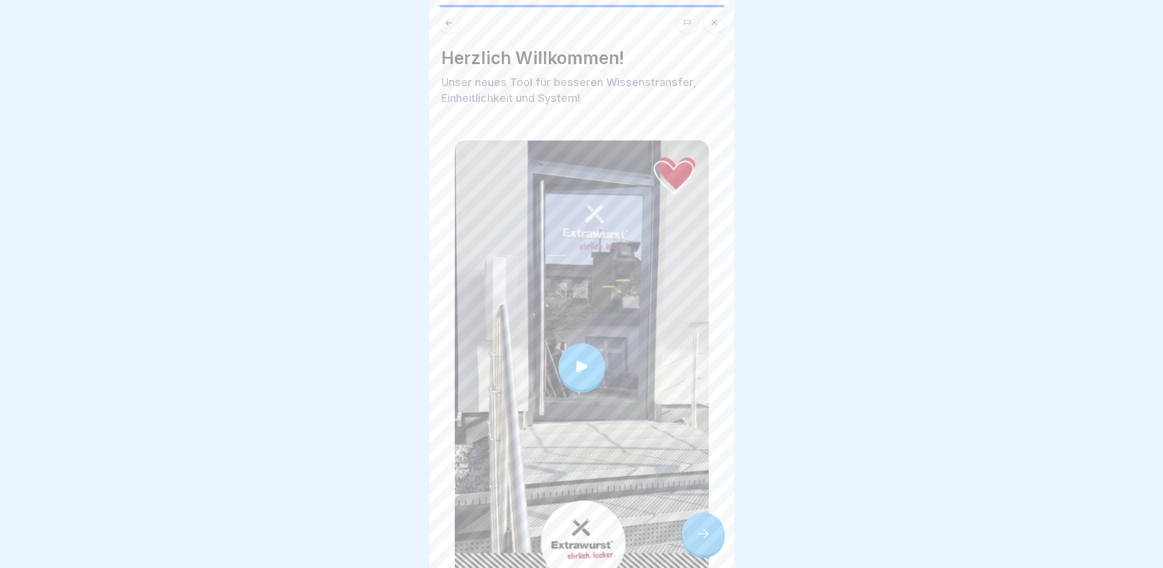
click at [688, 538] on div at bounding box center [703, 533] width 43 height 43
click at [703, 540] on icon at bounding box center [703, 533] width 15 height 15
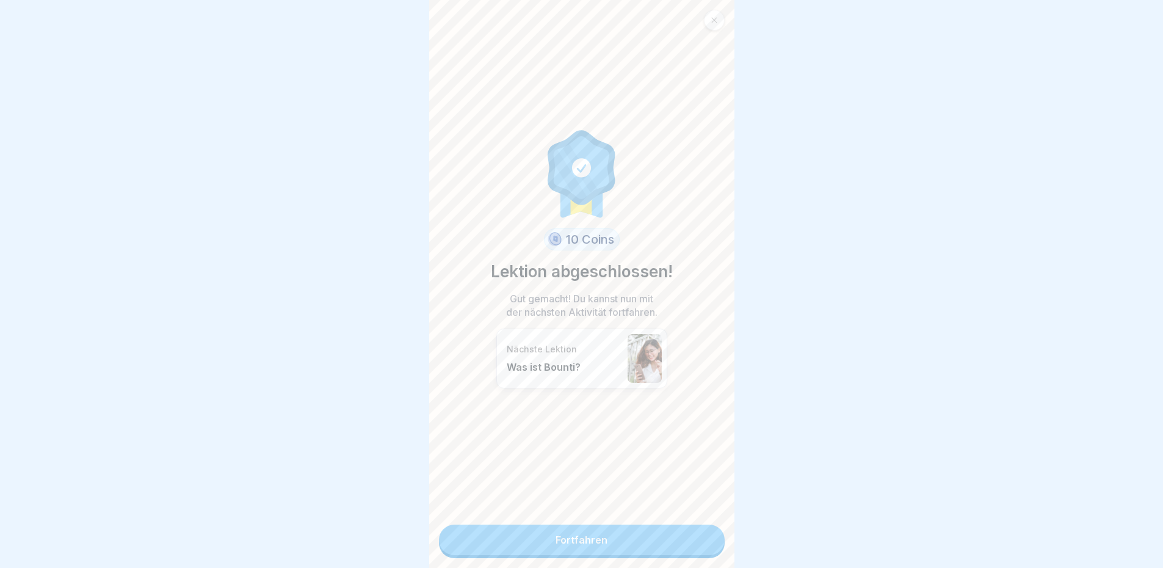
click at [617, 544] on link "Fortfahren" at bounding box center [582, 540] width 286 height 31
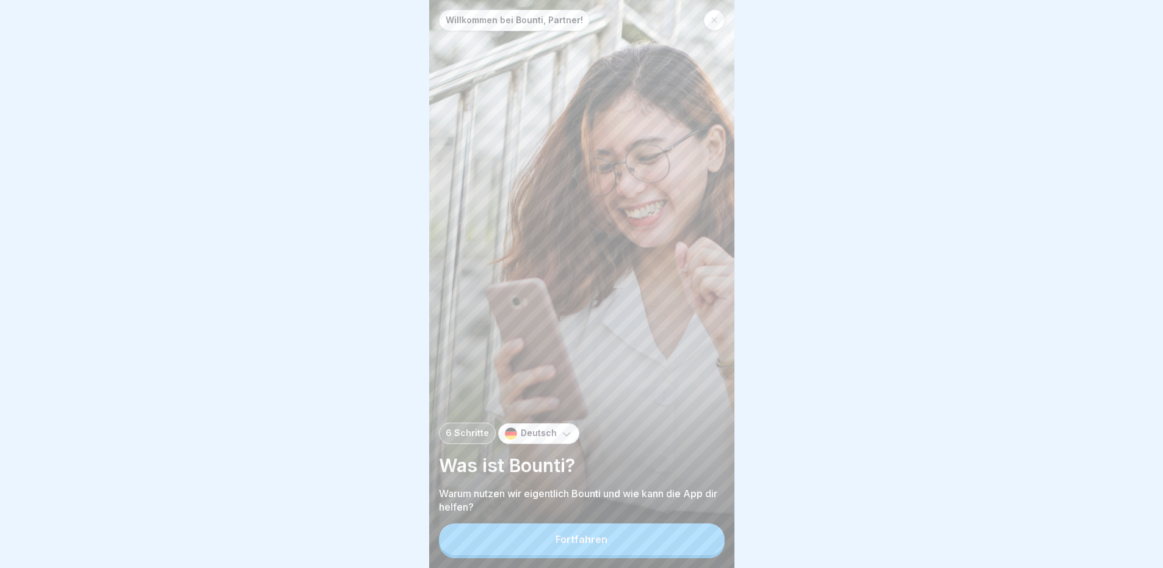
click at [624, 539] on button "Fortfahren" at bounding box center [582, 539] width 286 height 32
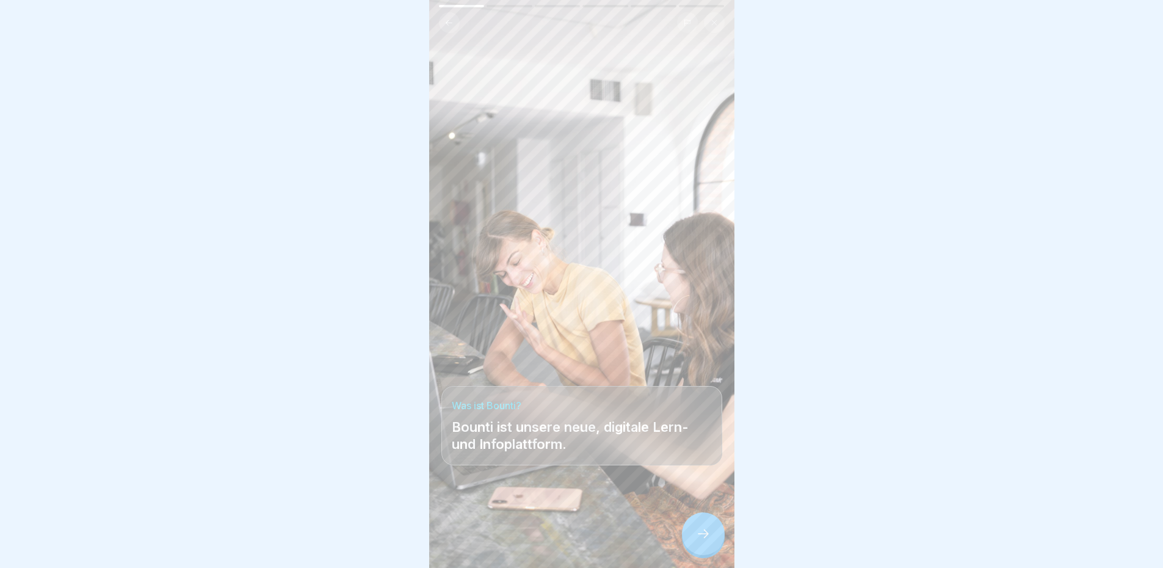
click at [699, 541] on icon at bounding box center [703, 533] width 15 height 15
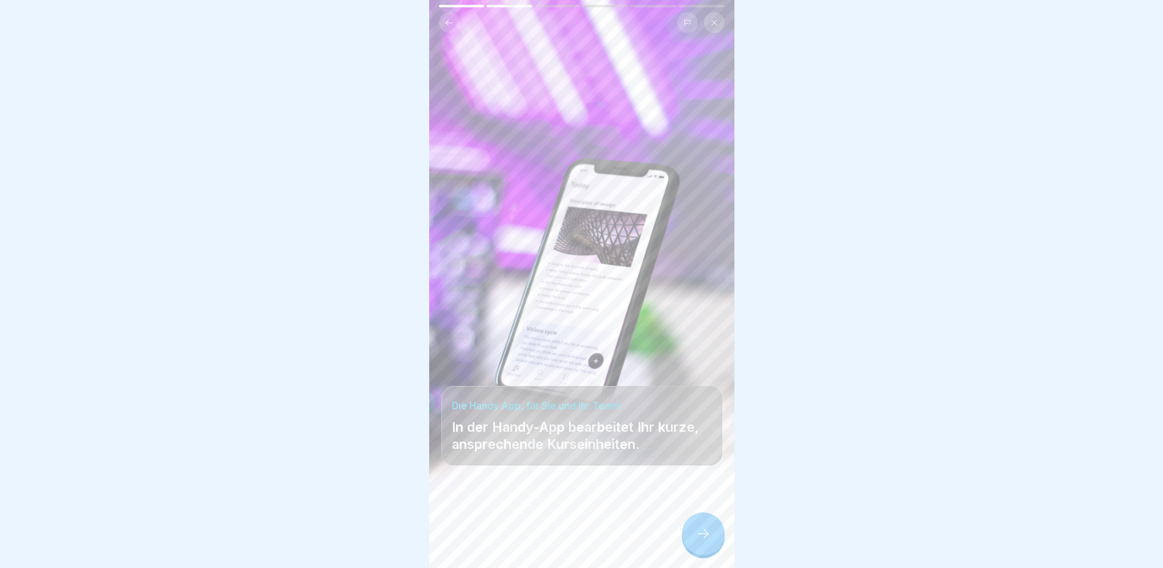
click at [699, 541] on icon at bounding box center [703, 533] width 15 height 15
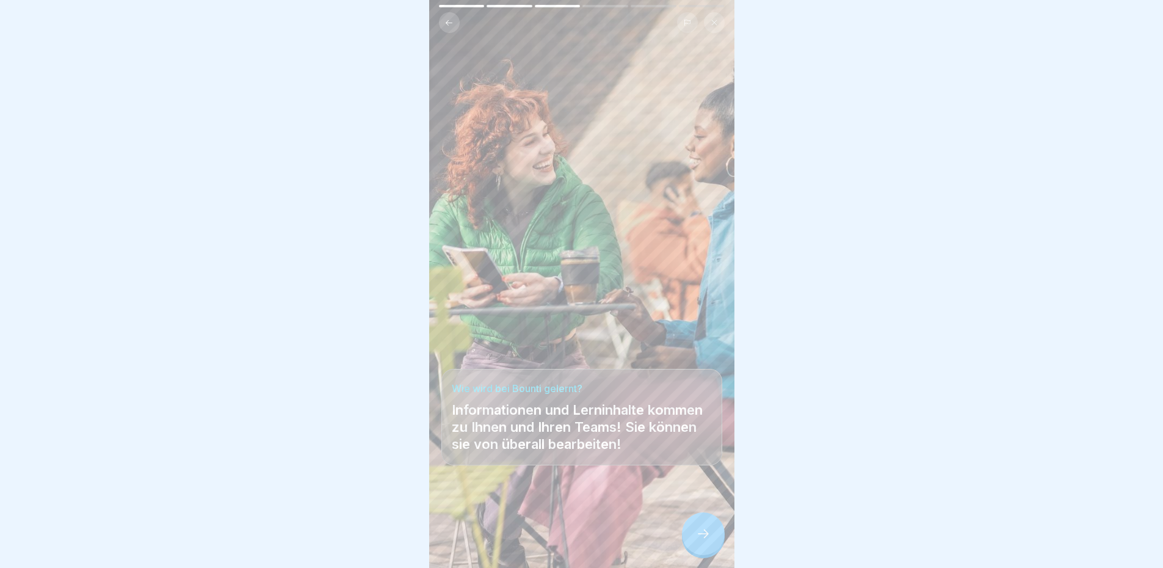
click at [699, 541] on icon at bounding box center [703, 533] width 15 height 15
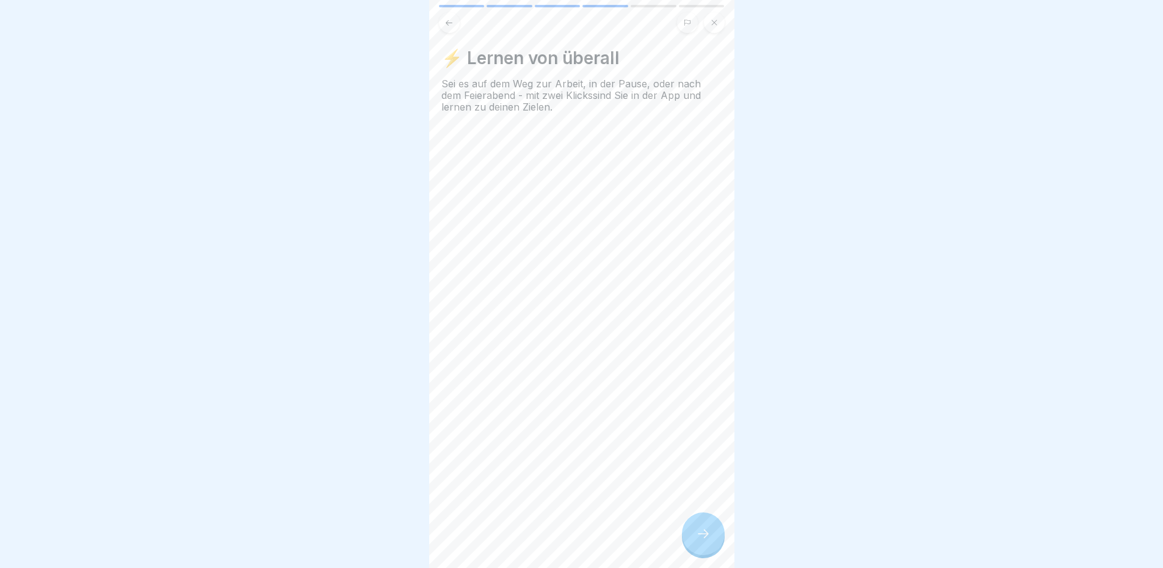
click at [699, 541] on icon at bounding box center [703, 533] width 15 height 15
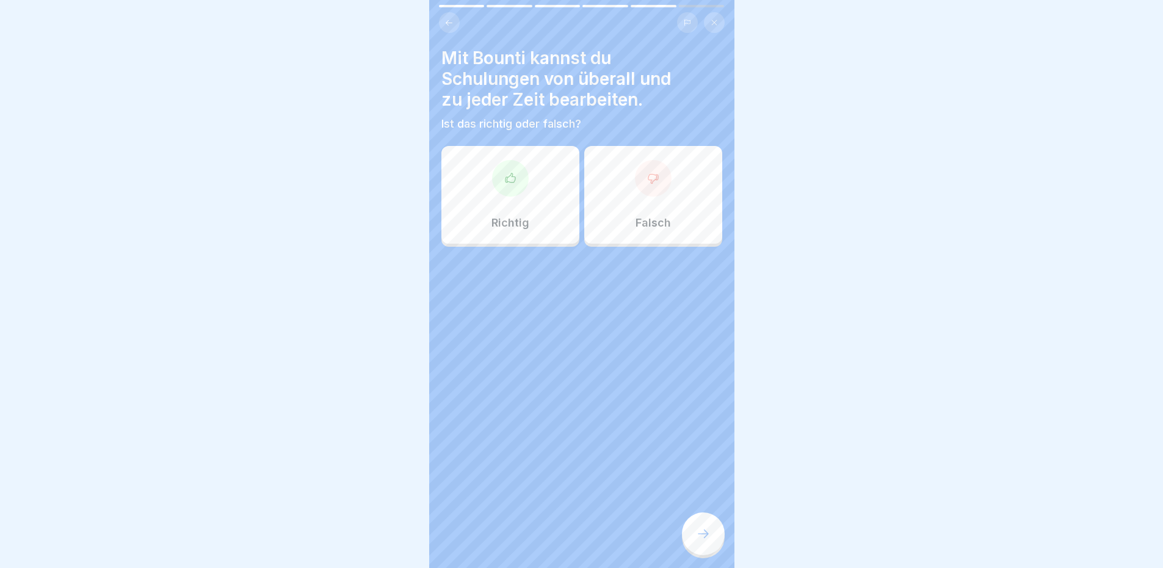
click at [496, 214] on div "Richtig" at bounding box center [511, 195] width 138 height 98
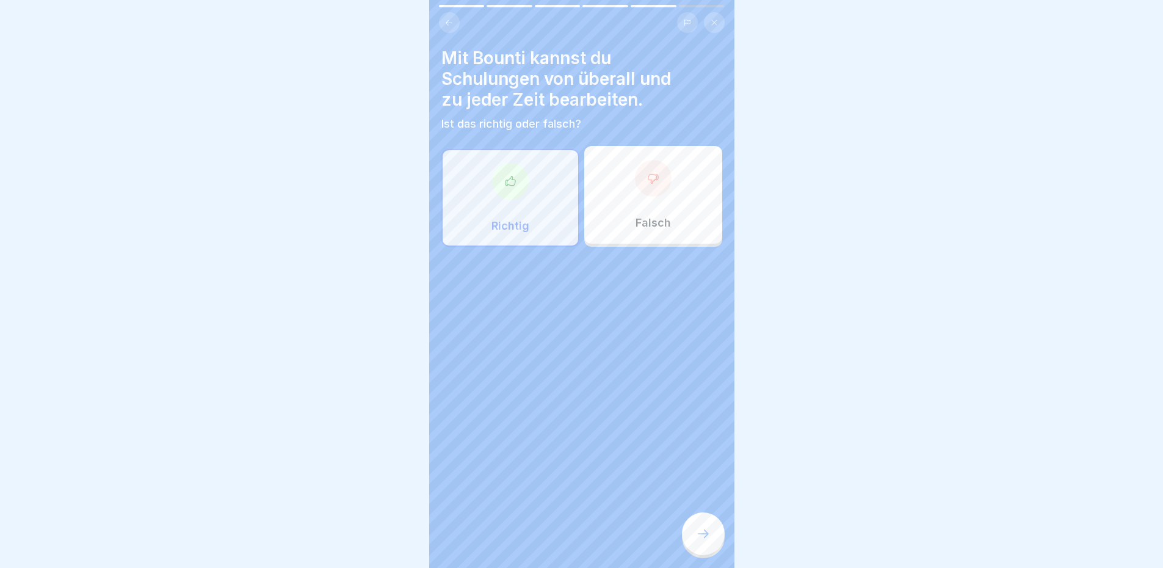
click at [700, 537] on icon at bounding box center [703, 533] width 15 height 15
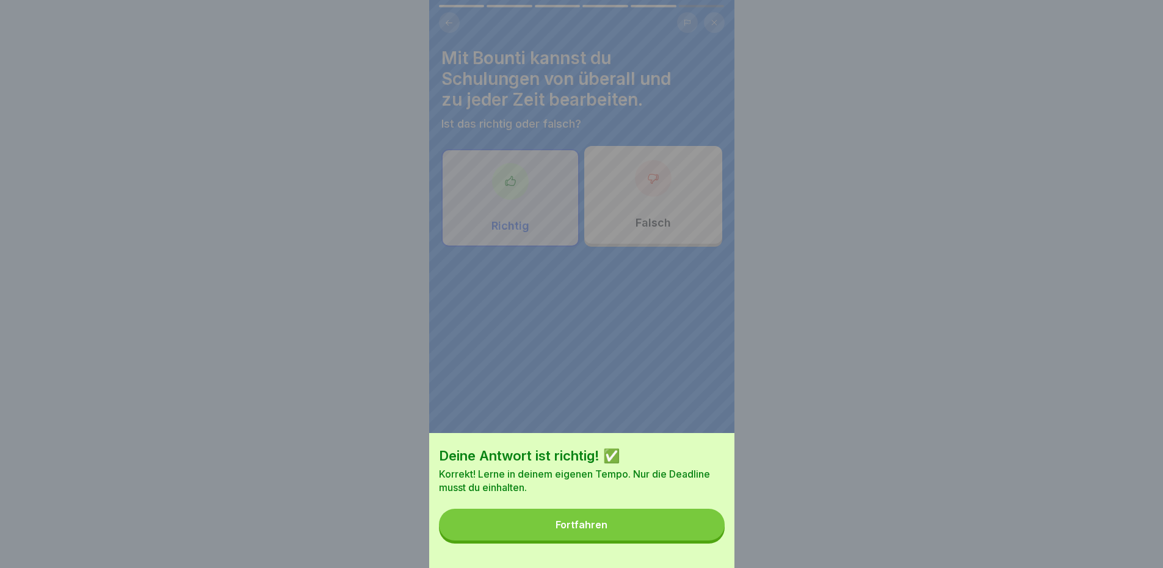
click at [678, 540] on button "Fortfahren" at bounding box center [582, 525] width 286 height 32
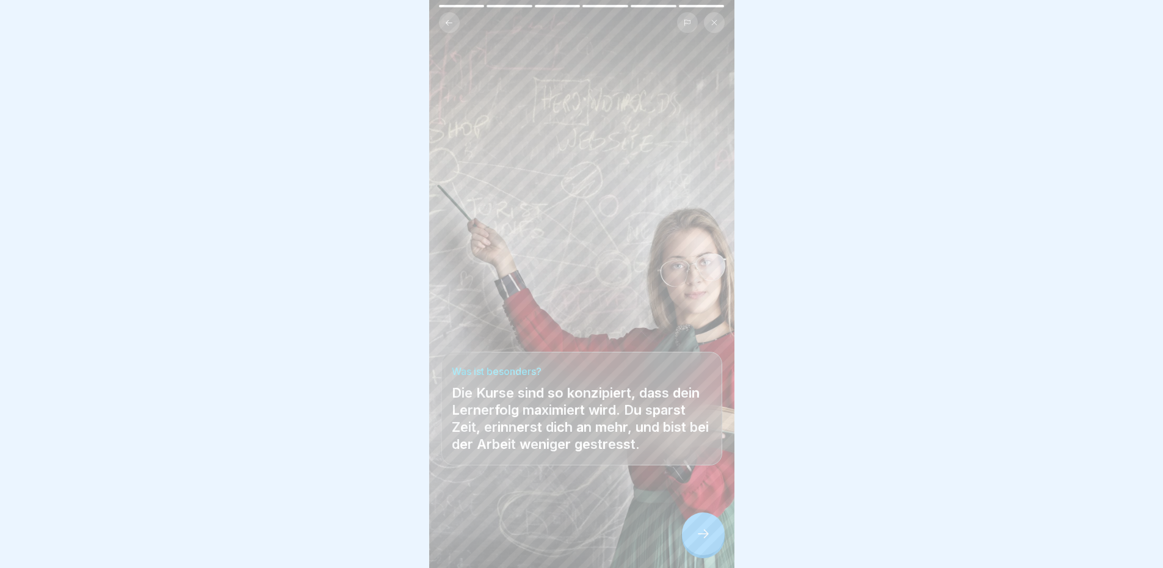
click at [690, 536] on div at bounding box center [703, 533] width 43 height 43
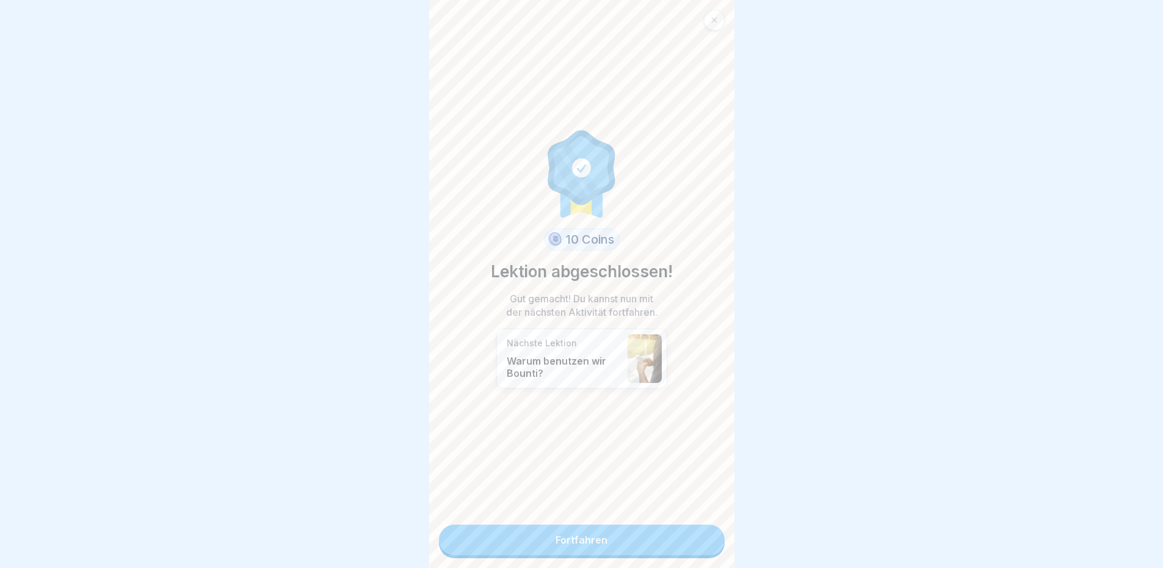
click at [627, 533] on link "Fortfahren" at bounding box center [582, 540] width 286 height 31
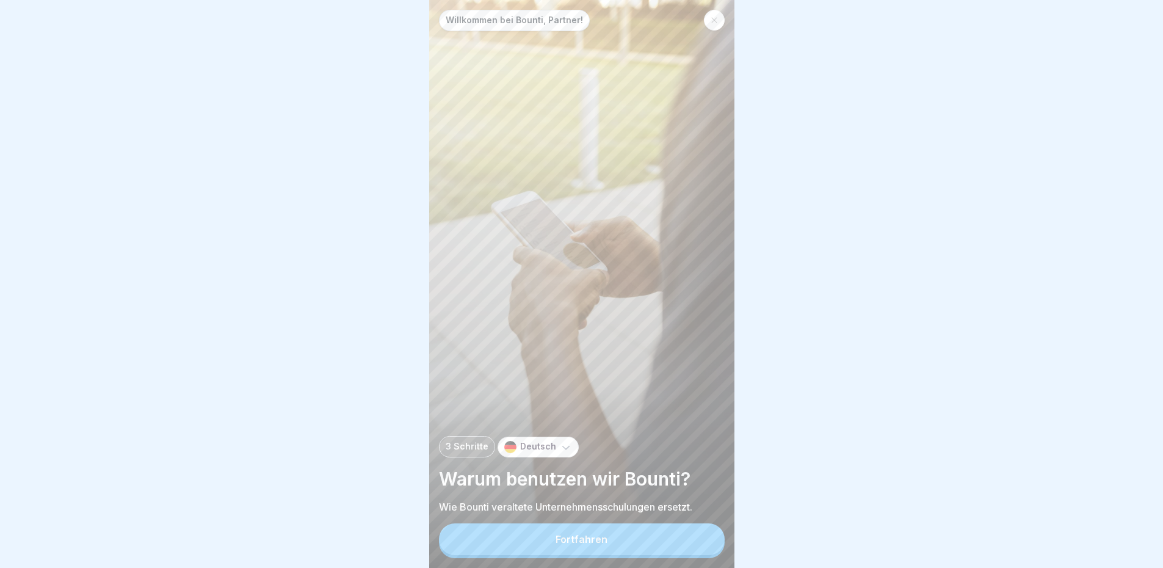
click at [622, 538] on button "Fortfahren" at bounding box center [582, 539] width 286 height 32
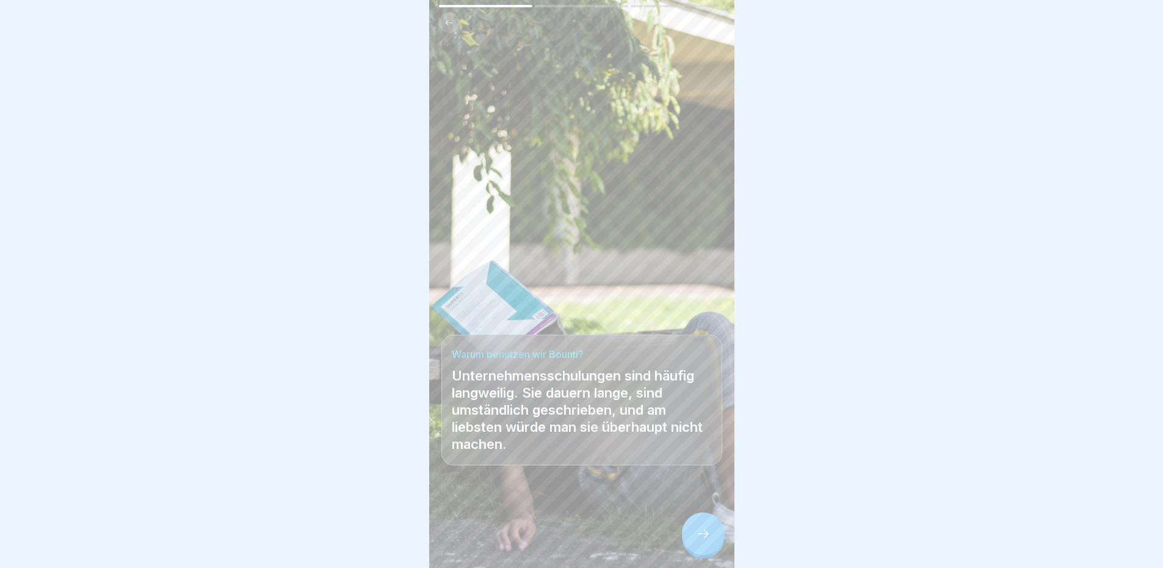
click at [683, 539] on div at bounding box center [703, 533] width 43 height 43
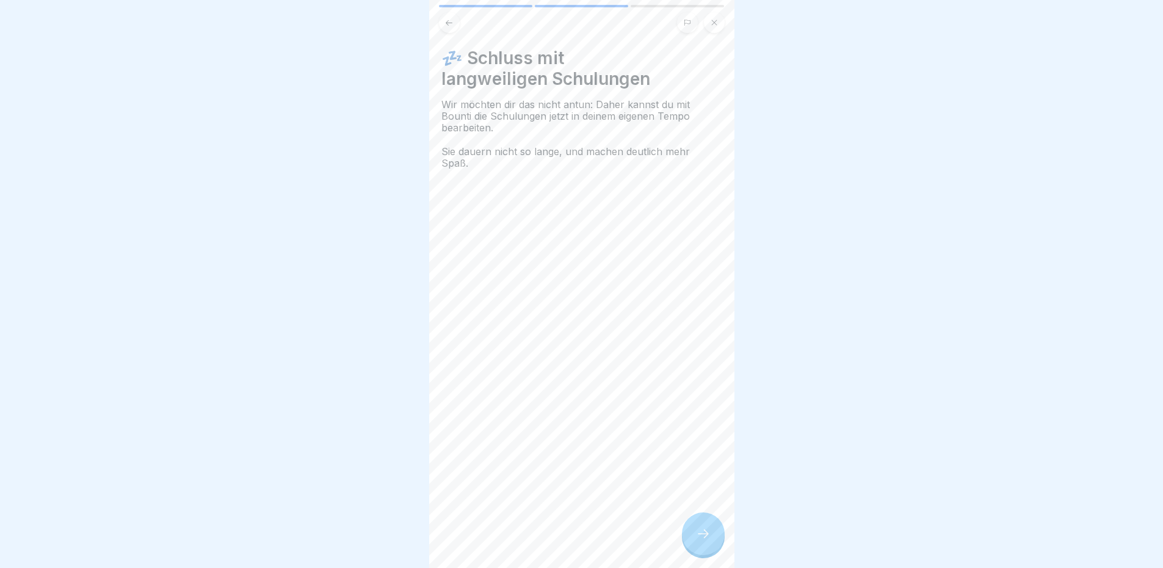
click at [683, 535] on div at bounding box center [703, 533] width 43 height 43
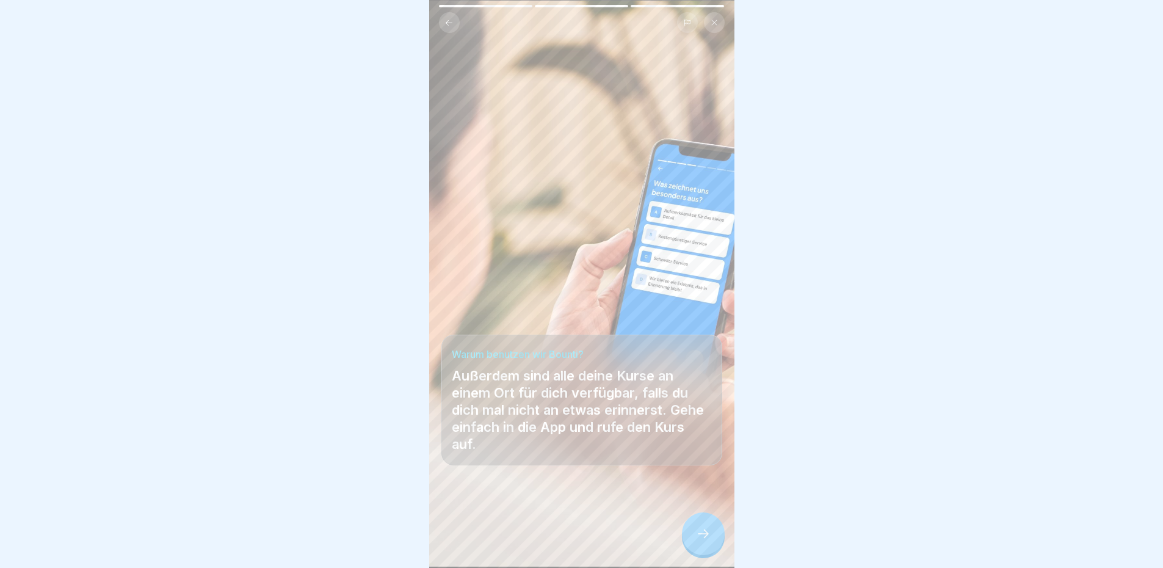
click at [683, 535] on div at bounding box center [703, 533] width 43 height 43
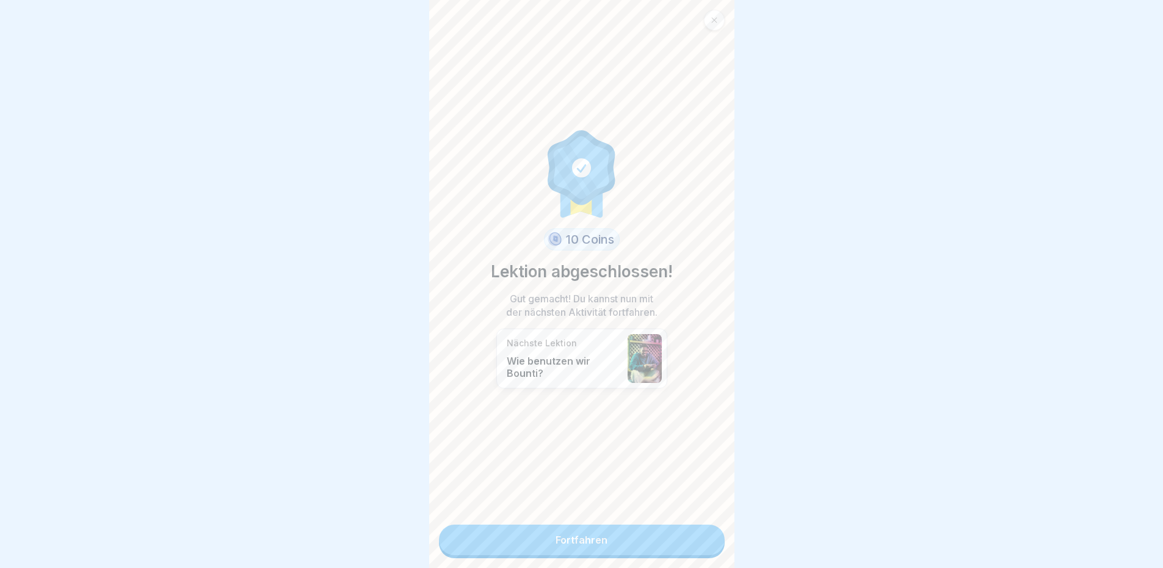
click at [631, 537] on link "Fortfahren" at bounding box center [582, 540] width 286 height 31
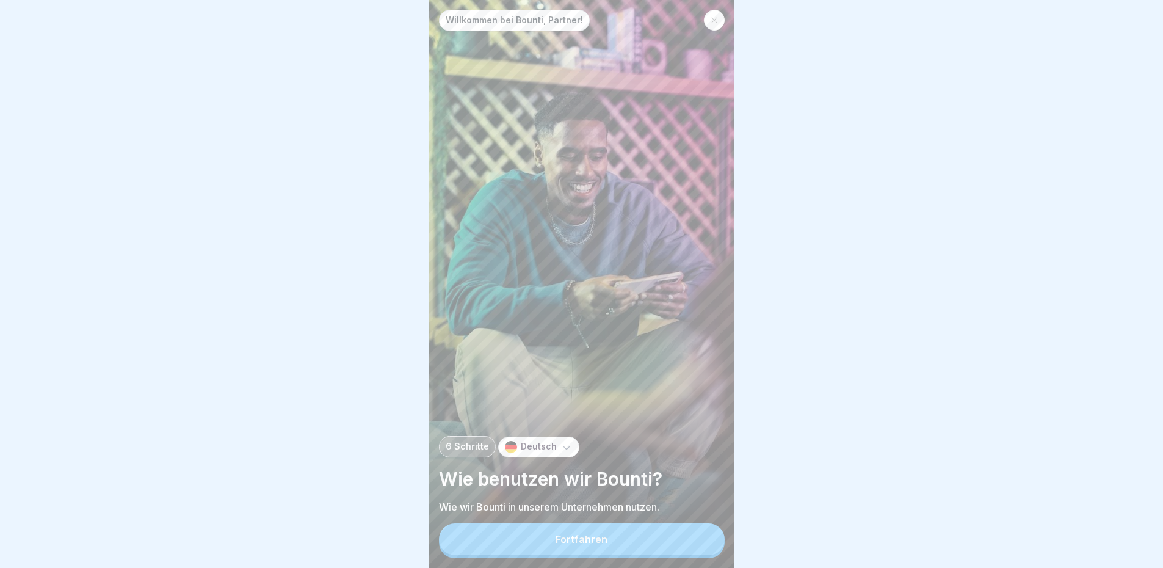
click at [629, 539] on button "Fortfahren" at bounding box center [582, 539] width 286 height 32
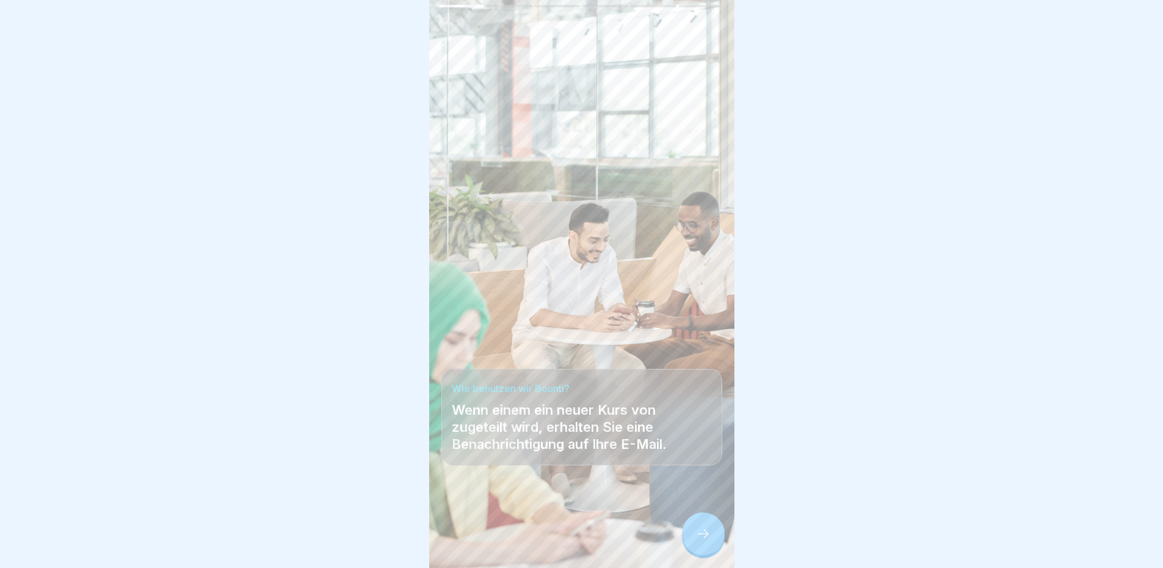
click at [690, 539] on div at bounding box center [703, 533] width 43 height 43
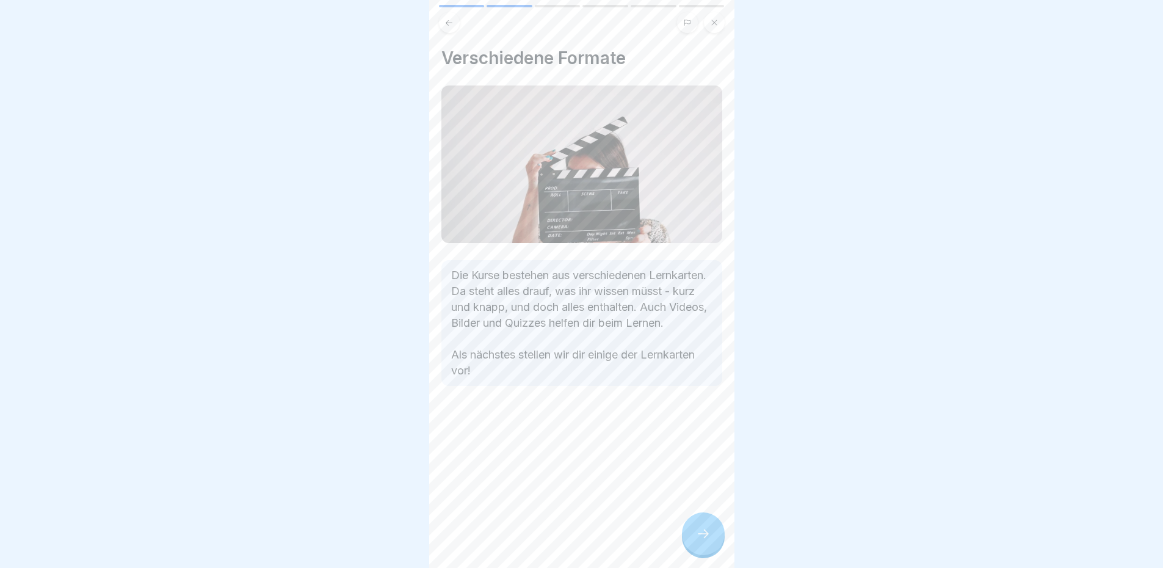
click at [653, 542] on div "Verschiedene Formate Die Kurse bestehen aus verschiedenen Lernkarten. Da steht …" at bounding box center [581, 284] width 305 height 568
click at [646, 537] on div "Verschiedene Formate Die Kurse bestehen aus verschiedenen Lernkarten. Da steht …" at bounding box center [581, 284] width 305 height 568
click at [710, 541] on icon at bounding box center [703, 533] width 15 height 15
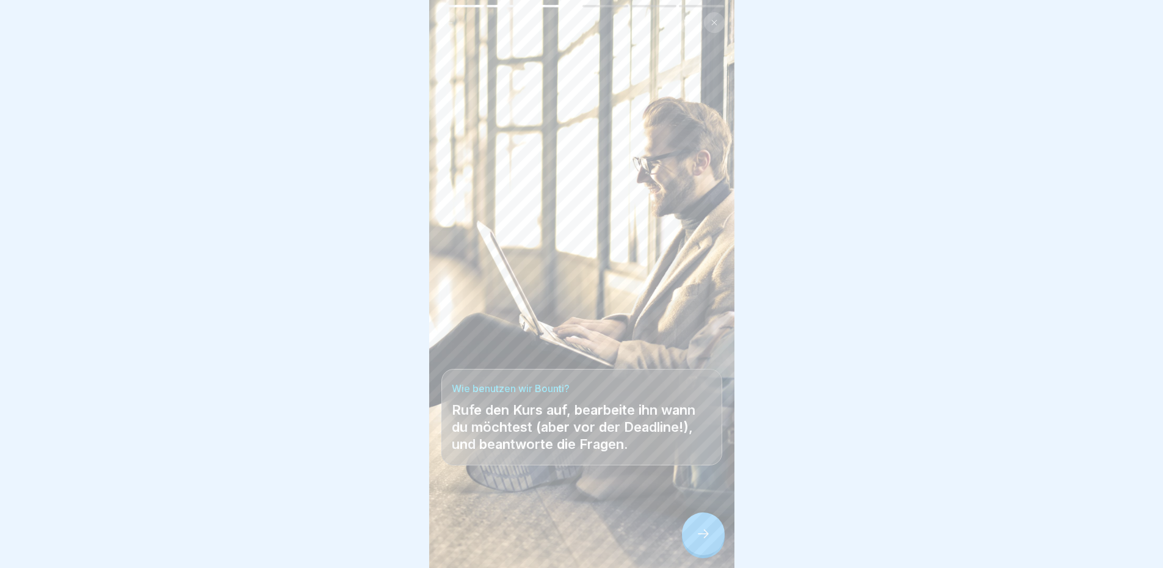
click at [710, 541] on icon at bounding box center [703, 533] width 15 height 15
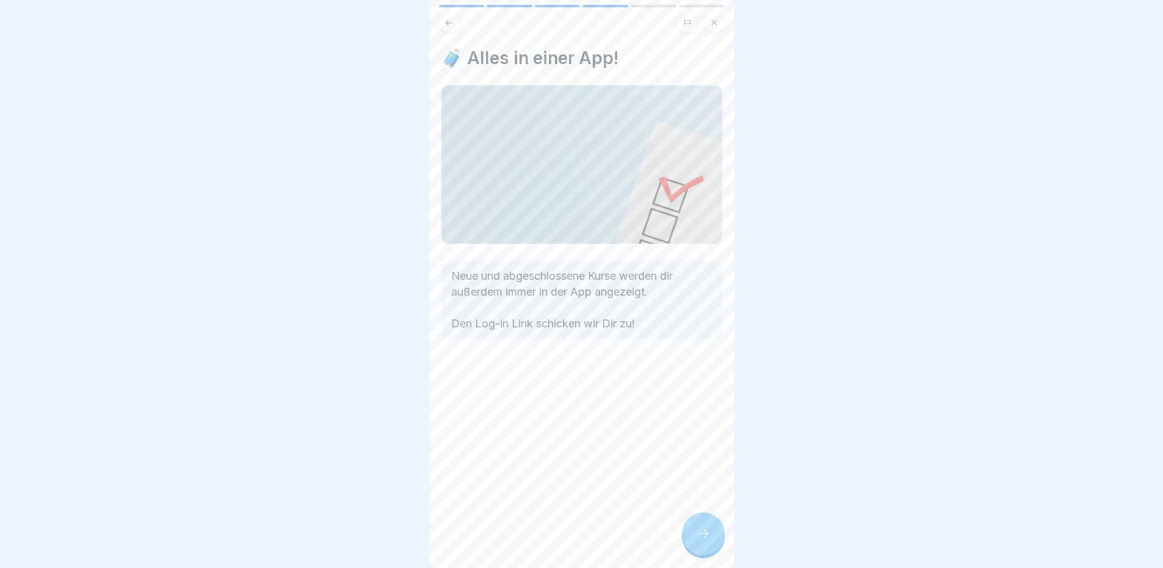
click at [710, 541] on icon at bounding box center [703, 533] width 15 height 15
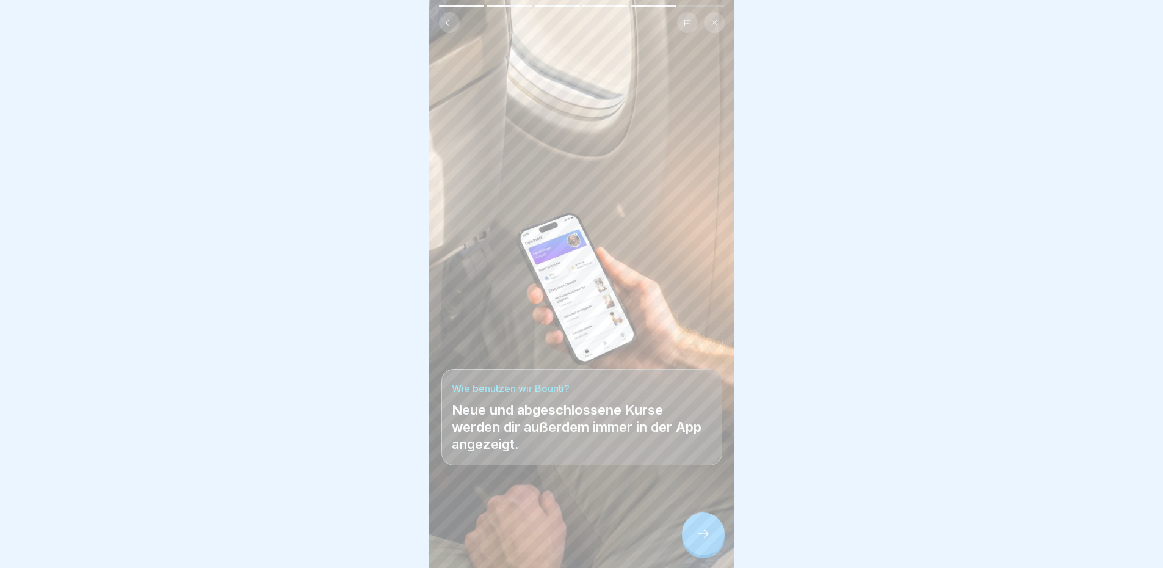
click at [710, 541] on icon at bounding box center [703, 533] width 15 height 15
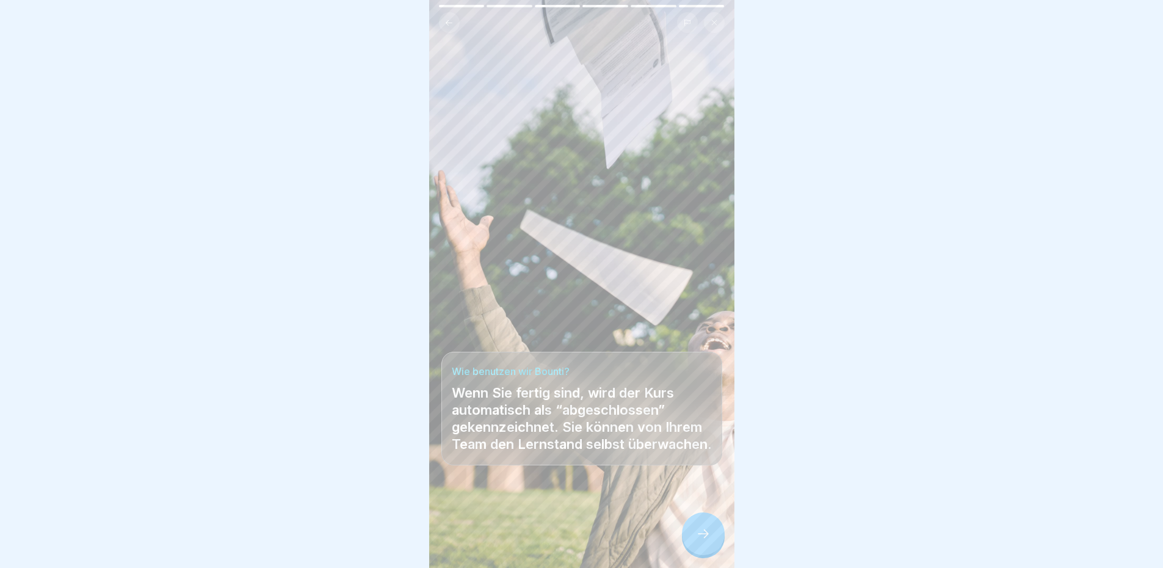
click at [710, 541] on icon at bounding box center [703, 533] width 15 height 15
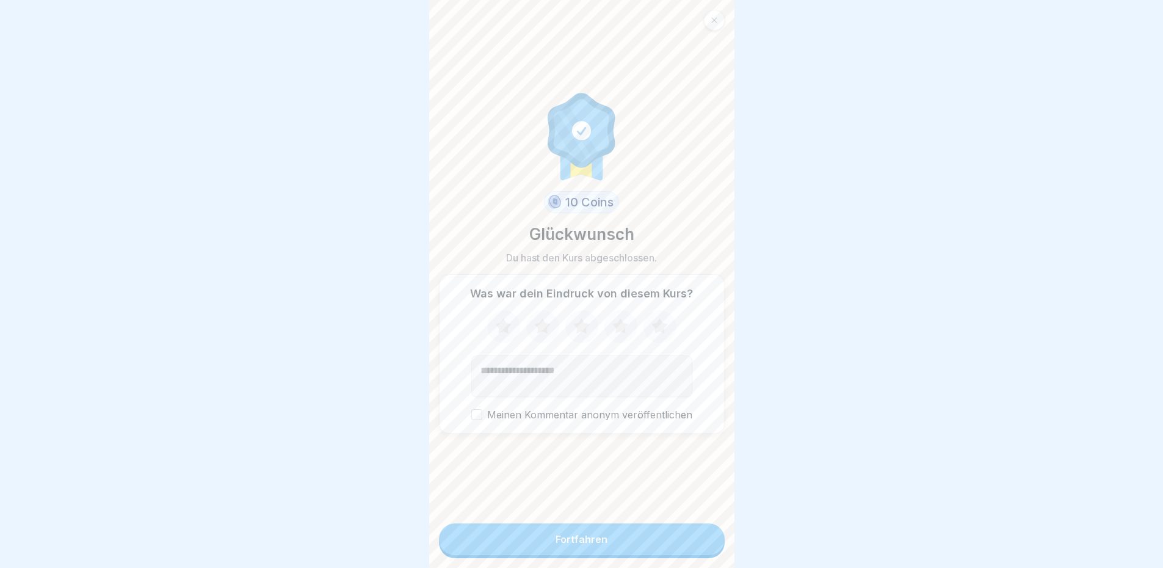
click at [672, 548] on button "Fortfahren" at bounding box center [582, 539] width 286 height 32
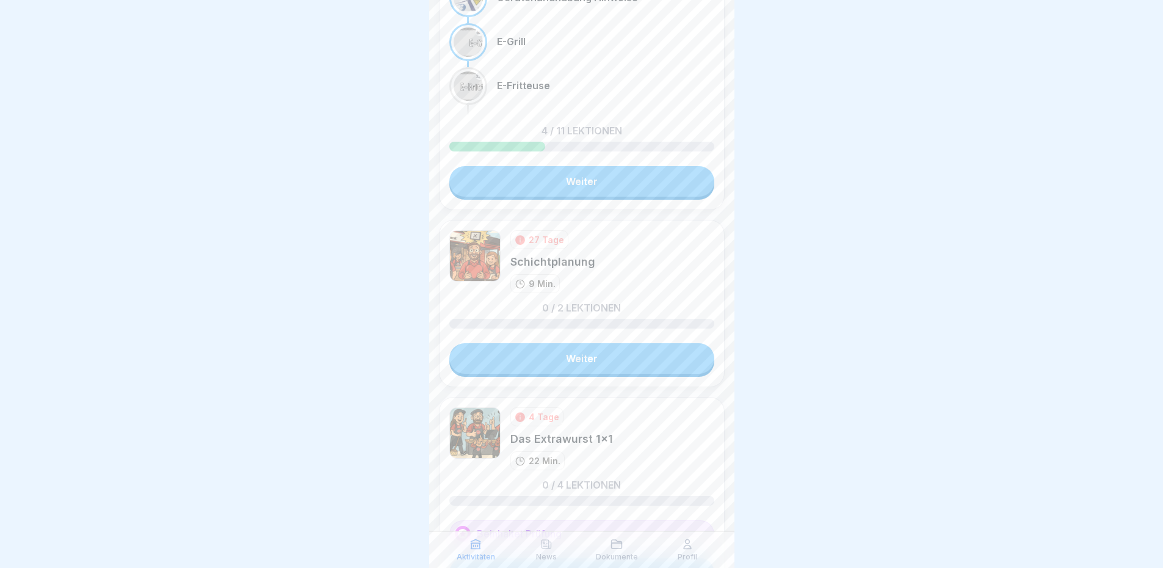
scroll to position [61, 0]
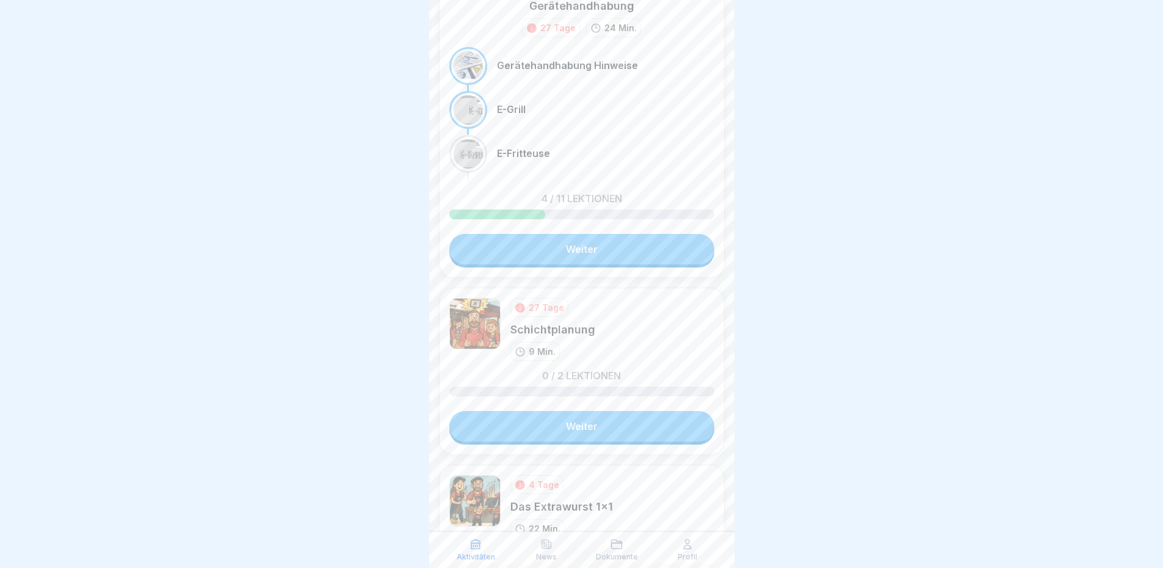
click at [573, 256] on link "Weiter" at bounding box center [581, 249] width 265 height 31
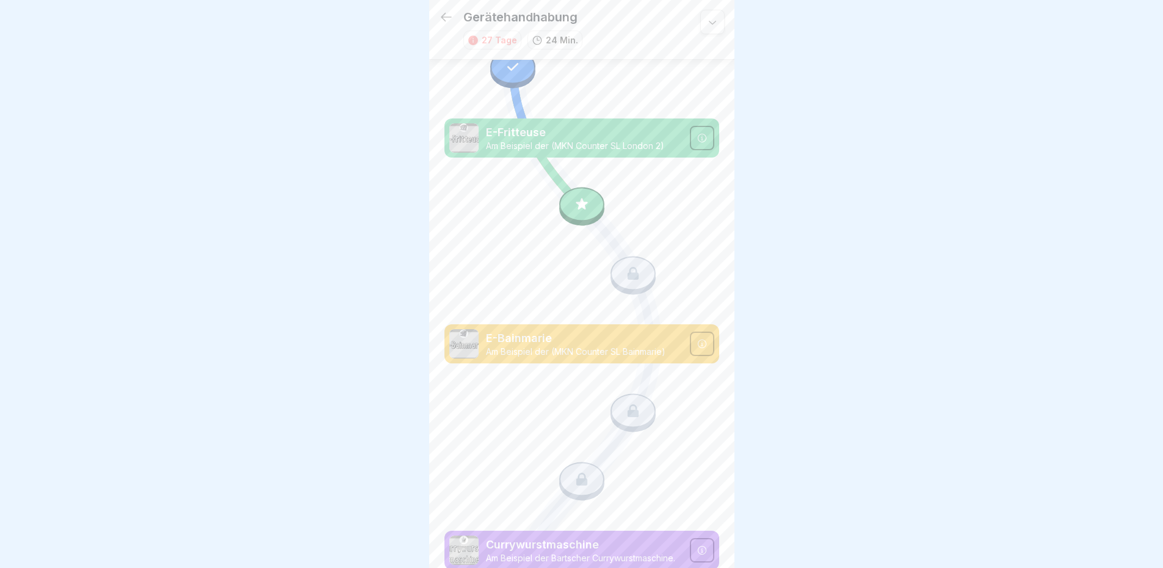
scroll to position [445, 0]
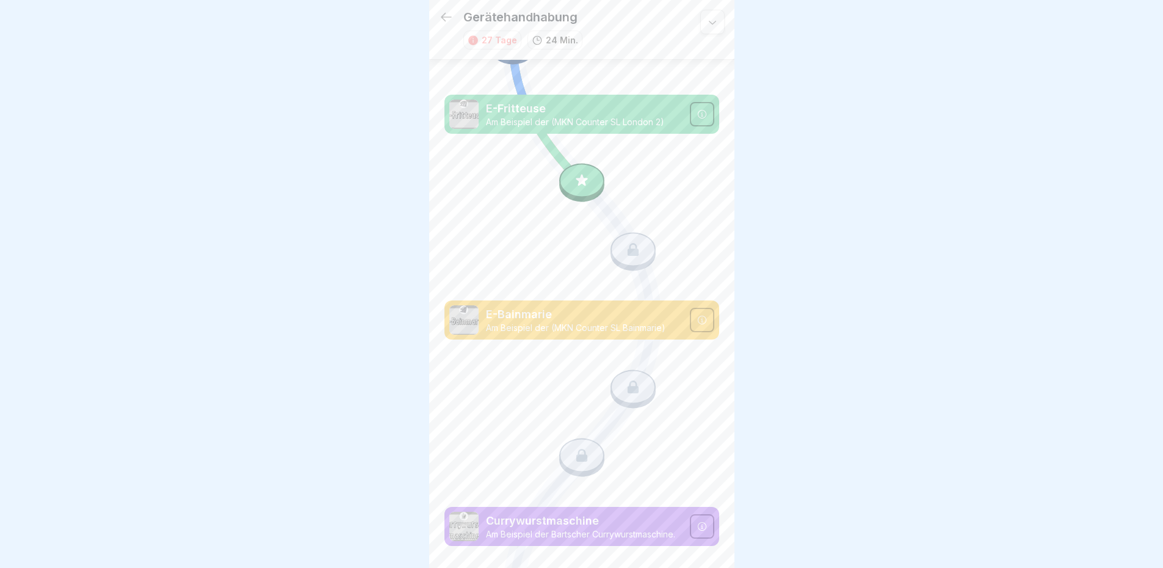
click at [586, 322] on p "Am Beispiel der (MKN Counter SL Bainmarie)" at bounding box center [584, 327] width 197 height 11
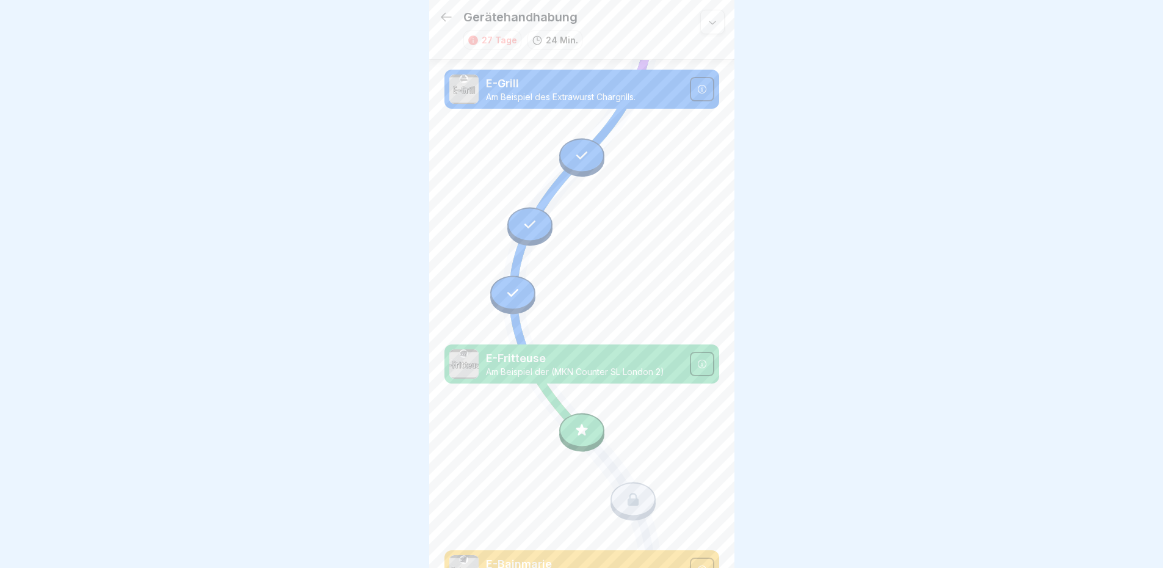
scroll to position [57, 0]
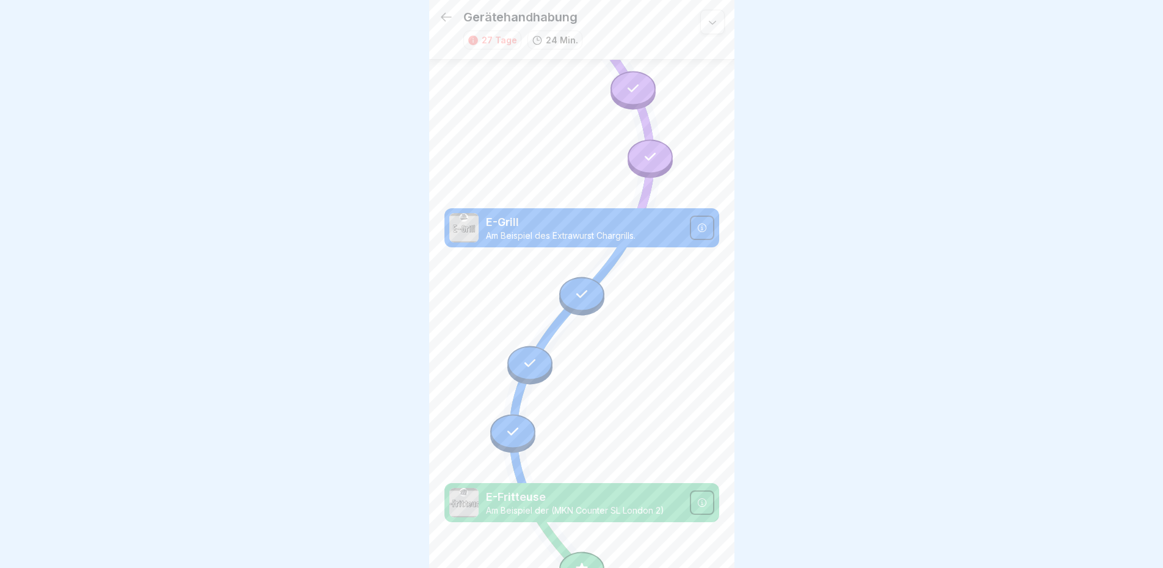
click at [697, 498] on icon at bounding box center [702, 503] width 10 height 10
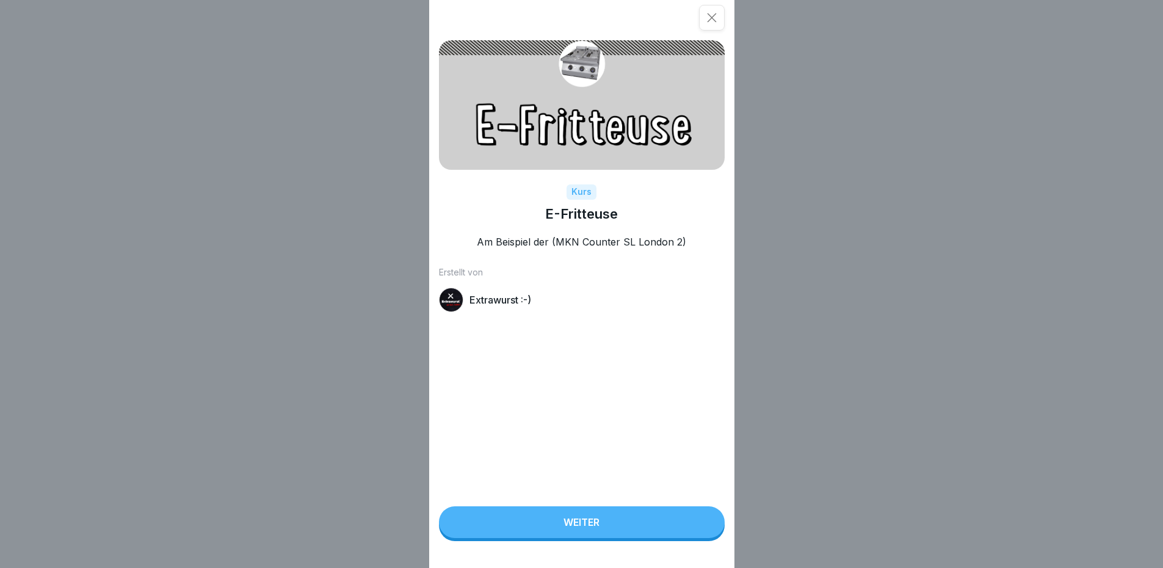
click at [605, 525] on button "Weiter" at bounding box center [582, 522] width 286 height 32
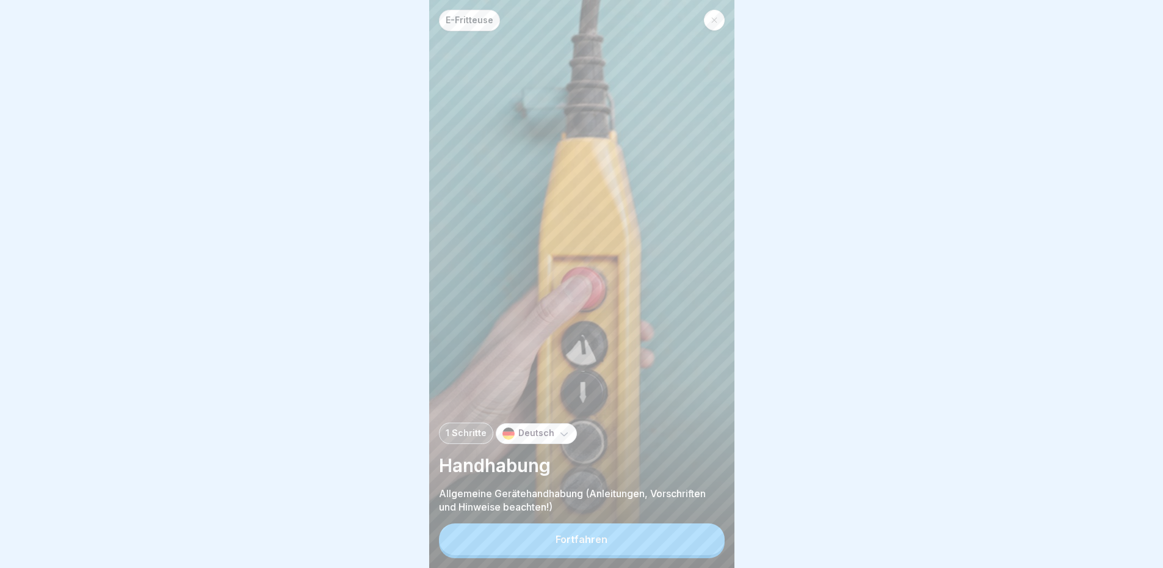
click at [605, 525] on div "E-Fritteuse 1 Schritte Deutsch Handhabung Allgemeine Gerätehandhabung (Anleitun…" at bounding box center [581, 284] width 305 height 568
click at [606, 538] on button "Fortfahren" at bounding box center [582, 539] width 286 height 32
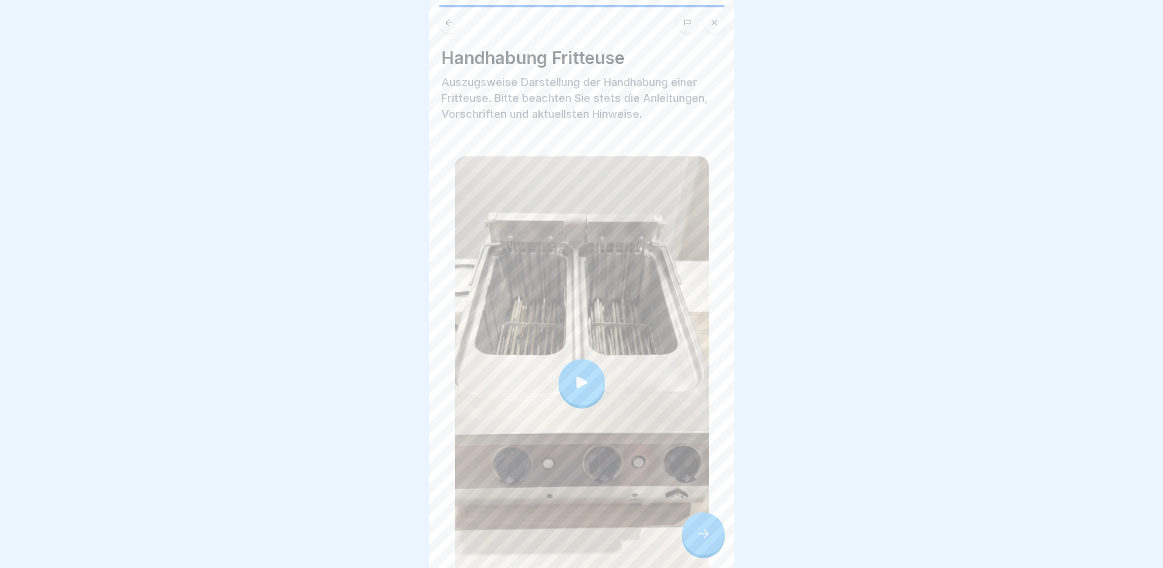
click at [583, 374] on icon at bounding box center [581, 382] width 17 height 17
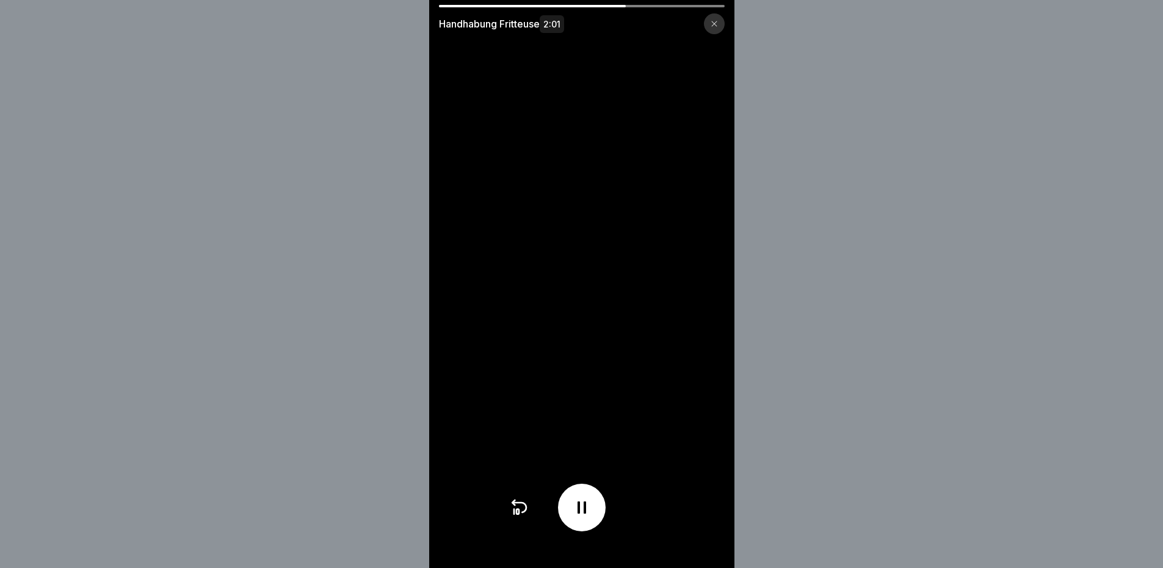
click at [581, 515] on icon at bounding box center [582, 508] width 20 height 20
